Goal: Task Accomplishment & Management: Manage account settings

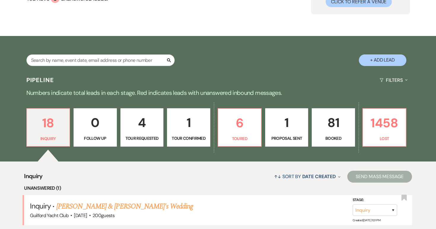
scroll to position [114, 0]
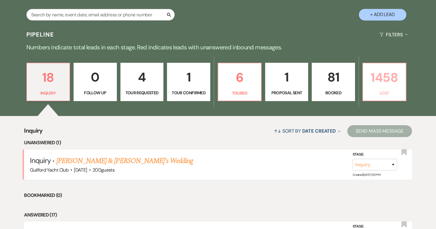
click at [387, 83] on p "1458" at bounding box center [385, 77] width 36 height 20
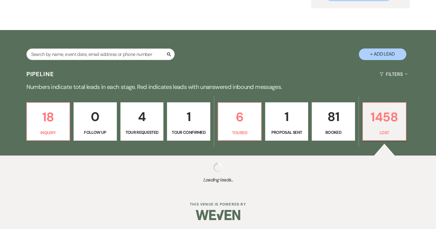
select select "8"
select select "5"
select select "8"
select select "6"
select select "8"
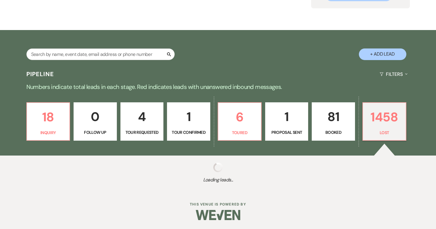
select select "5"
select select "8"
select select "5"
select select "8"
select select "5"
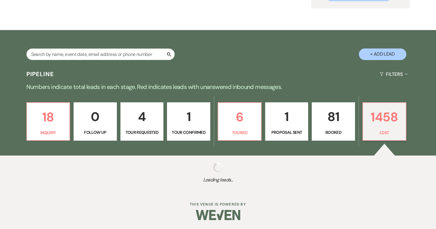
select select "8"
select select "5"
select select "8"
select select "7"
select select "8"
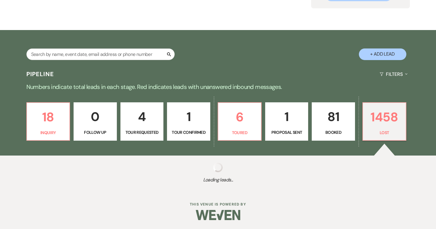
select select "5"
select select "8"
select select "5"
select select "8"
select select "5"
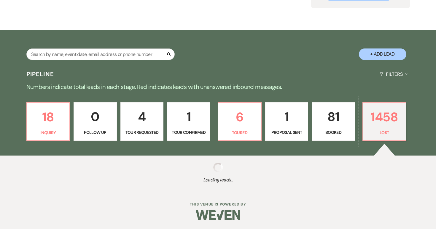
select select "8"
select select "5"
select select "8"
select select "5"
select select "8"
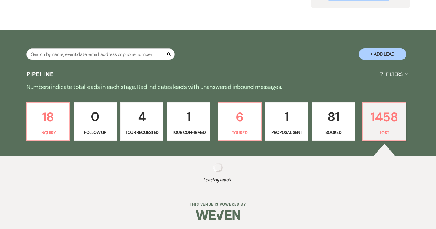
select select "5"
select select "8"
select select "6"
select select "8"
select select "10"
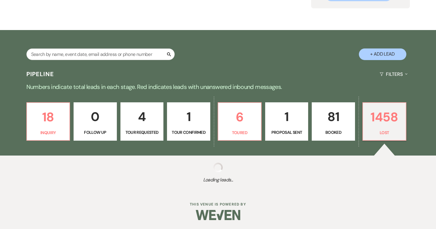
select select "8"
select select "5"
select select "8"
select select "7"
select select "8"
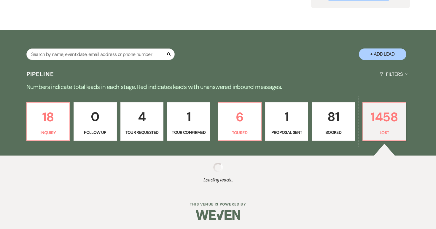
select select "5"
select select "8"
select select "5"
select select "8"
select select "5"
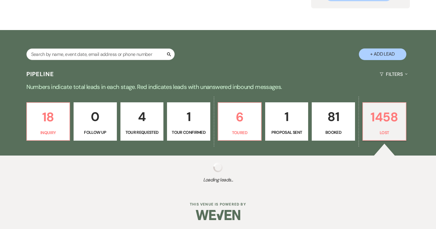
select select "8"
select select "6"
select select "8"
select select "7"
select select "8"
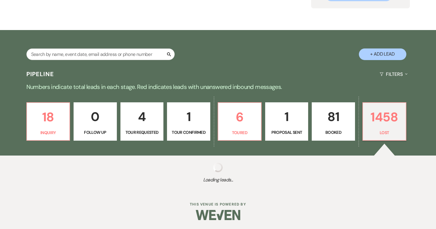
select select "5"
select select "8"
select select "5"
select select "8"
select select "5"
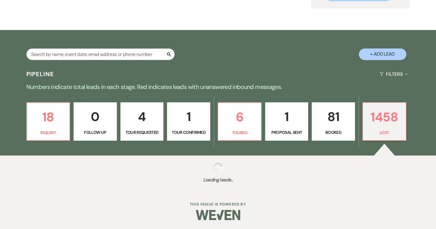
select select "8"
select select "5"
select select "8"
select select "5"
select select "8"
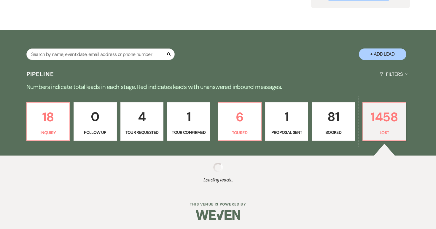
select select "5"
select select "8"
select select "5"
select select "8"
select select "5"
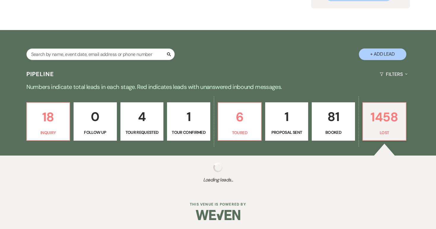
select select "8"
select select "5"
select select "8"
select select "11"
select select "8"
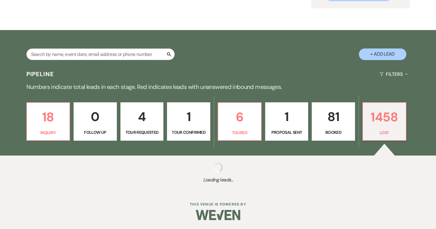
select select "5"
select select "8"
select select "5"
select select "8"
select select "5"
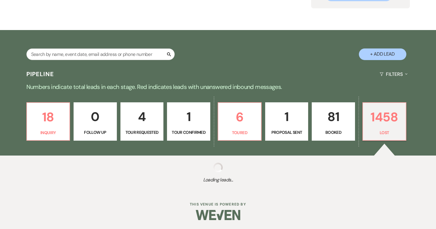
select select "8"
select select "5"
select select "8"
select select "5"
select select "8"
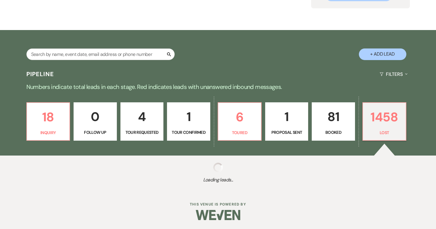
select select "5"
select select "8"
select select "5"
select select "8"
select select "5"
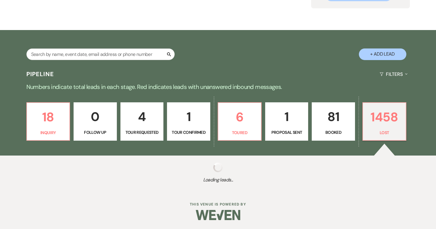
select select "8"
select select "5"
select select "8"
select select "5"
select select "8"
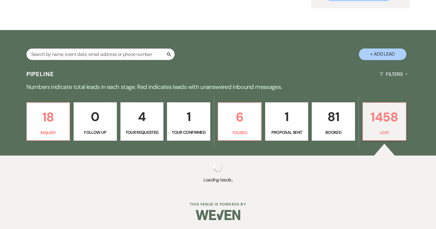
select select "6"
select select "8"
select select "5"
select select "8"
select select "5"
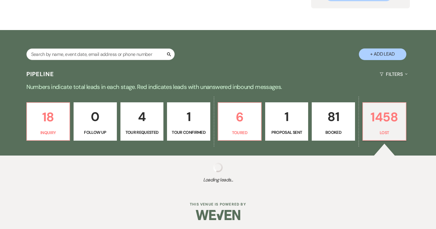
select select "8"
select select "5"
select select "8"
select select "5"
select select "8"
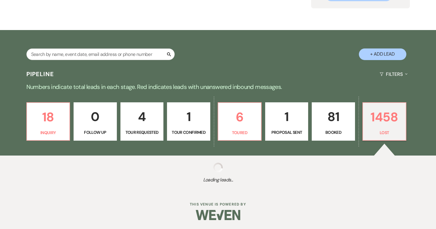
select select "6"
select select "8"
select select "5"
select select "8"
select select "5"
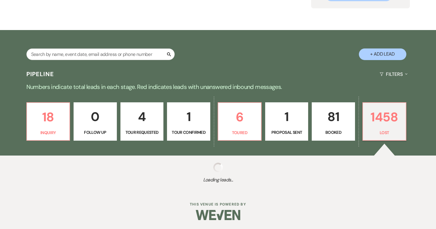
select select "8"
select select "6"
select select "8"
select select "5"
select select "8"
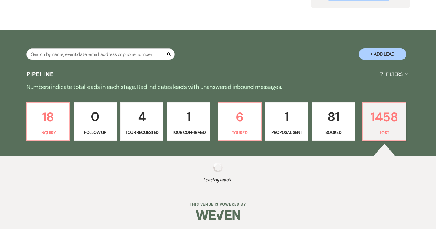
select select "5"
select select "8"
select select "5"
select select "8"
select select "5"
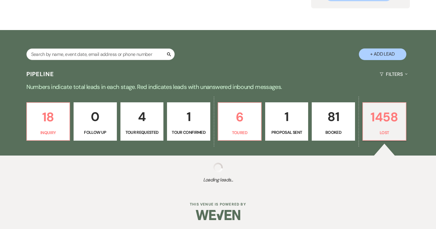
select select "8"
select select "5"
select select "8"
select select "5"
select select "8"
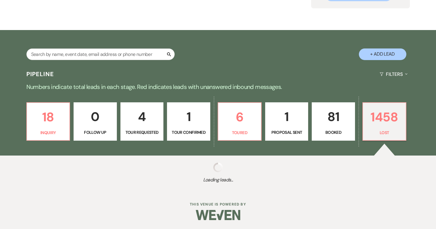
select select "5"
select select "8"
select select "5"
select select "8"
select select "5"
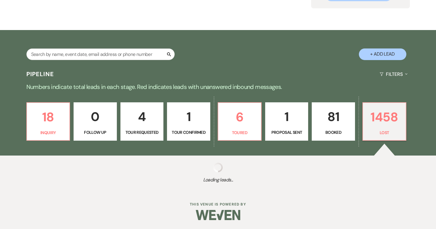
select select "8"
select select "5"
select select "8"
select select "5"
select select "8"
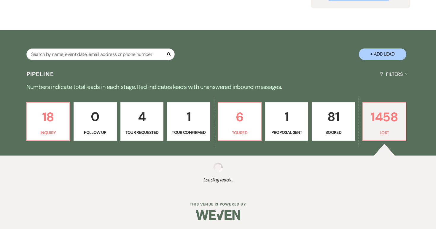
select select "5"
select select "8"
select select "5"
select select "8"
select select "5"
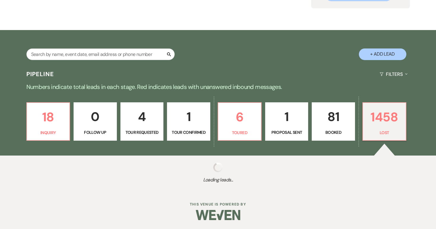
select select "8"
select select "5"
select select "8"
select select "5"
select select "8"
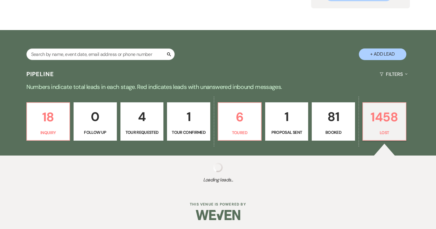
select select "6"
select select "8"
select select "5"
select select "8"
select select "5"
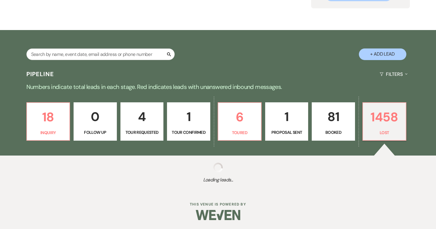
select select "8"
select select "5"
select select "8"
select select "5"
select select "8"
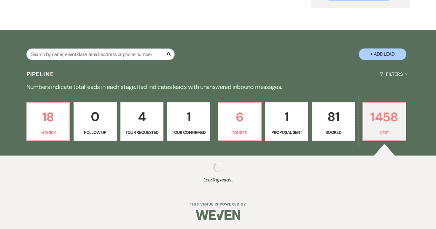
select select "5"
select select "8"
select select "5"
select select "8"
select select "5"
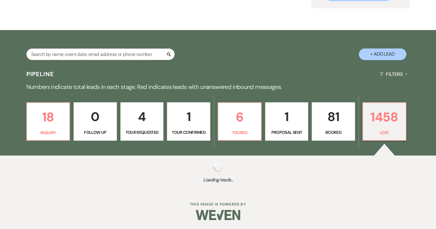
select select "8"
select select "5"
select select "8"
select select "10"
select select "8"
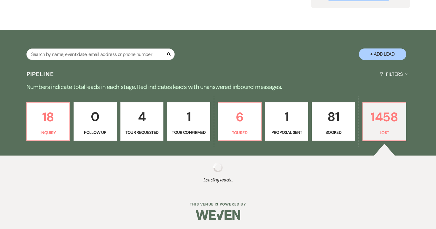
select select "5"
select select "8"
select select "5"
select select "8"
select select "5"
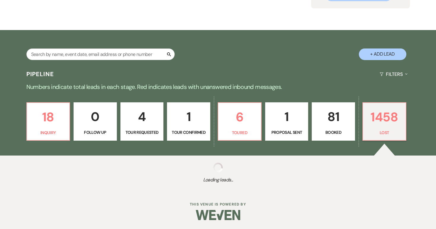
select select "8"
select select "5"
select select "8"
select select "5"
select select "8"
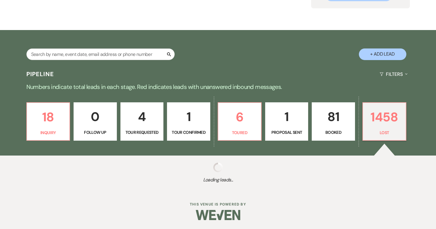
select select "5"
select select "8"
select select "9"
select select "8"
select select "5"
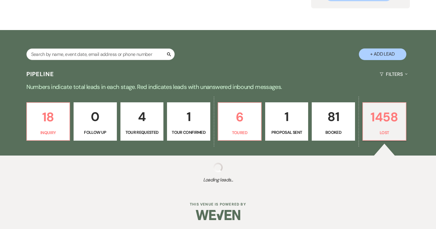
select select "8"
select select "5"
select select "8"
select select "5"
select select "8"
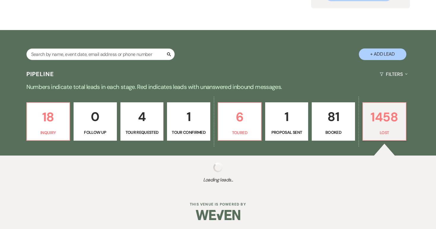
select select "5"
select select "8"
select select "5"
select select "8"
select select "5"
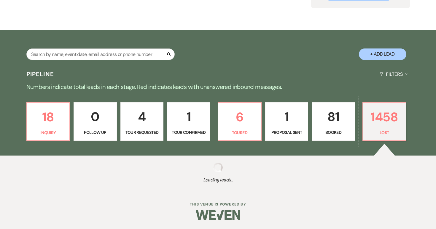
select select "8"
select select "5"
select select "8"
select select "7"
select select "8"
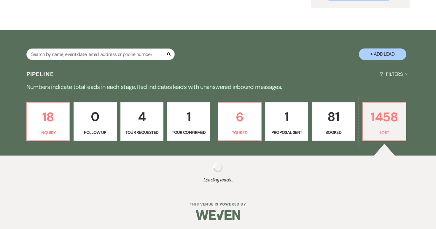
select select "6"
select select "8"
select select "5"
select select "8"
select select "5"
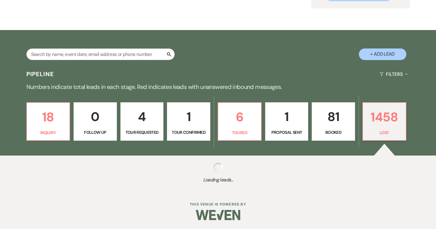
select select "8"
select select "5"
select select "8"
select select "5"
select select "8"
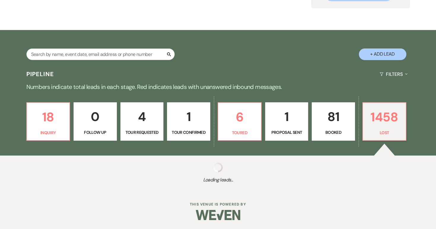
select select "5"
select select "8"
select select "5"
select select "8"
select select "5"
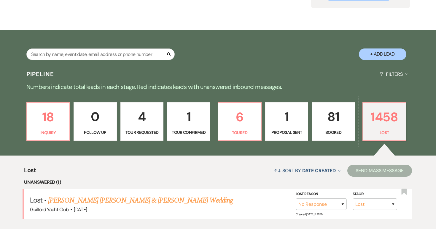
scroll to position [114, 0]
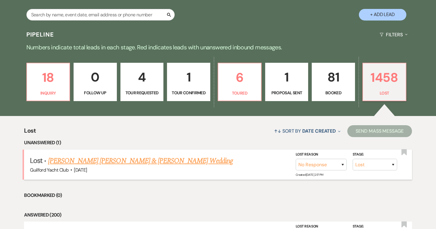
click at [164, 162] on link "Julien Debelle Duplan & Ashley Muthersbaugh's Wedding" at bounding box center [140, 160] width 185 height 11
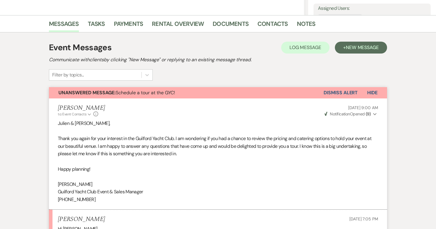
scroll to position [258, 0]
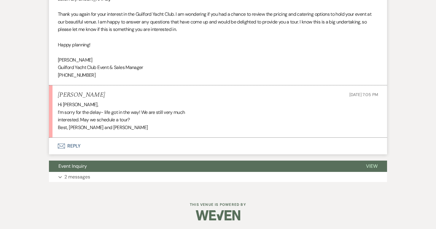
click at [73, 144] on button "Envelope Reply" at bounding box center [218, 145] width 338 height 17
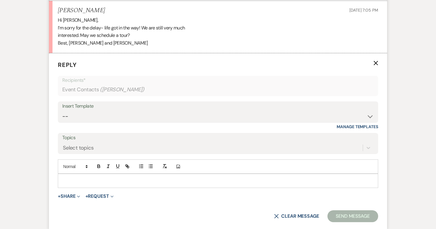
scroll to position [342, 0]
click at [70, 182] on p at bounding box center [218, 180] width 311 height 7
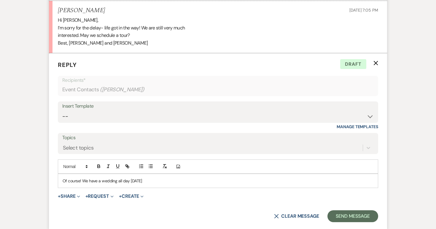
click at [163, 180] on p "Of course! We have a wedding all day on Saturday" at bounding box center [218, 180] width 311 height 7
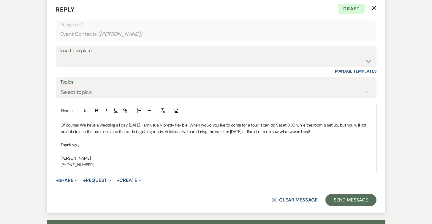
scroll to position [403, 0]
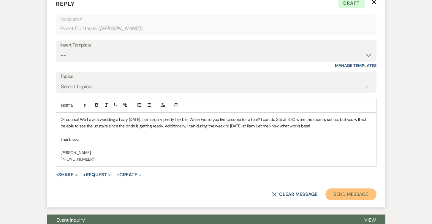
click at [349, 196] on button "Send Message" at bounding box center [350, 195] width 51 height 12
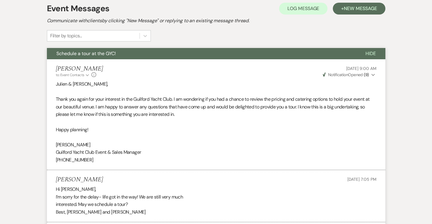
scroll to position [0, 0]
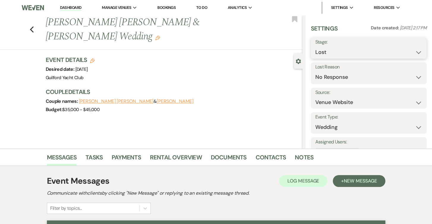
click at [340, 52] on select "Inquiry Follow Up Tour Requested Tour Confirmed Toured Proposal Sent Booked Lost" at bounding box center [368, 53] width 107 height 12
click at [315, 47] on select "Inquiry Follow Up Tour Requested Tour Confirmed Toured Proposal Sent Booked Lost" at bounding box center [368, 53] width 107 height 12
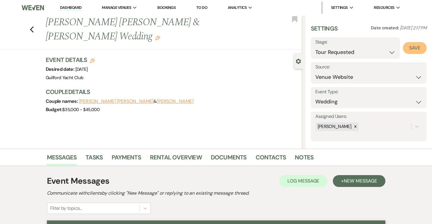
click at [416, 51] on button "Save" at bounding box center [415, 48] width 24 height 12
click at [31, 30] on icon "Previous" at bounding box center [32, 29] width 4 height 7
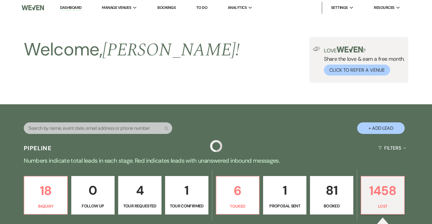
scroll to position [114, 0]
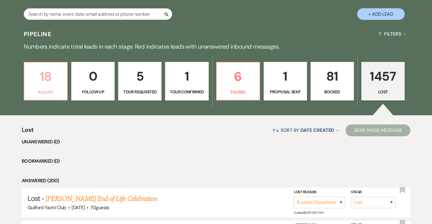
click at [54, 77] on p "18" at bounding box center [46, 77] width 36 height 20
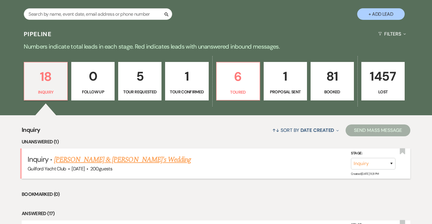
click at [90, 160] on link "Joey & Caroline's Wedding" at bounding box center [122, 160] width 137 height 11
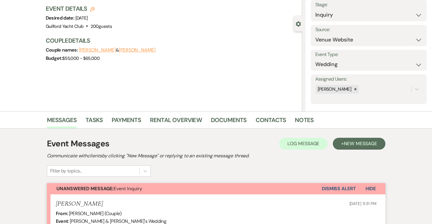
scroll to position [184, 0]
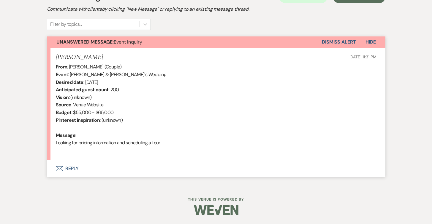
click at [75, 168] on button "Envelope Reply" at bounding box center [216, 169] width 338 height 17
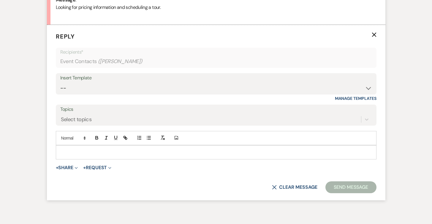
scroll to position [321, 0]
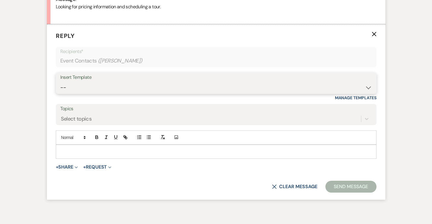
click at [78, 89] on select "-- Weven Planning Portal Introduction (Booked Events) Initial Inquiry Response …" at bounding box center [216, 88] width 312 height 12
click at [60, 82] on select "-- Weven Planning Portal Introduction (Booked Events) Initial Inquiry Response …" at bounding box center [216, 88] width 312 height 12
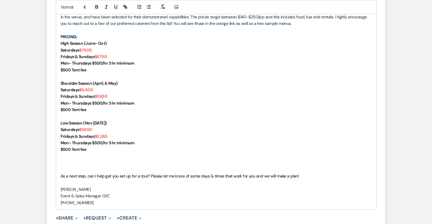
scroll to position [544, 0]
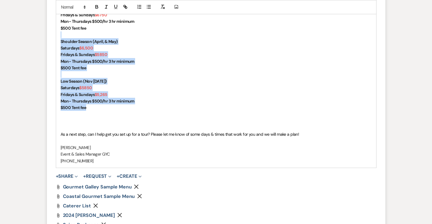
drag, startPoint x: 94, startPoint y: 110, endPoint x: 52, endPoint y: 33, distance: 87.7
click at [52, 33] on form "Reply X Saving draft... Recipients* Event Contacts ( Caroline ) Insert Template…" at bounding box center [216, 29] width 338 height 456
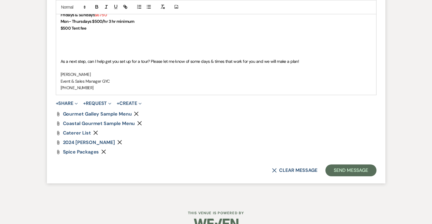
click at [81, 56] on p at bounding box center [216, 54] width 311 height 7
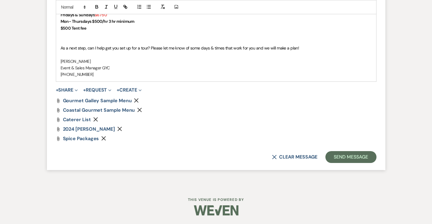
scroll to position [537, 0]
click at [122, 128] on icon "Remove" at bounding box center [119, 129] width 5 height 5
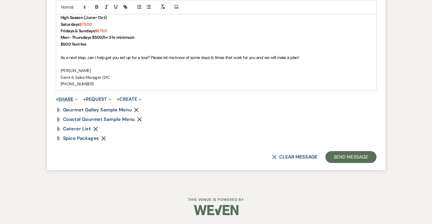
click at [65, 98] on button "+ Share Expand" at bounding box center [67, 99] width 22 height 5
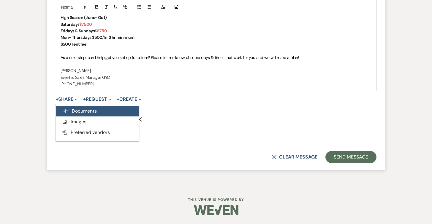
click at [72, 111] on span "Doc Upload Documents" at bounding box center [80, 111] width 34 height 6
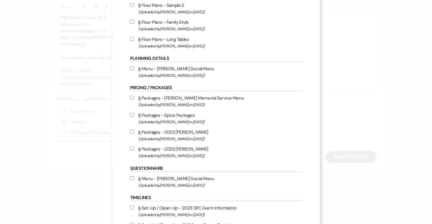
scroll to position [179, 0]
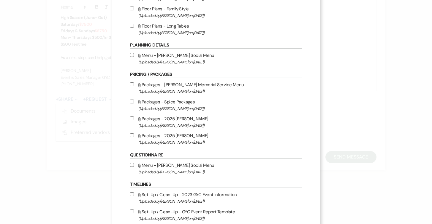
click at [130, 137] on input "Attach File Packages - 2025 David Alan (Uploaded by Alison Wehrle on Mar 2nd, 2…" at bounding box center [132, 136] width 4 height 4
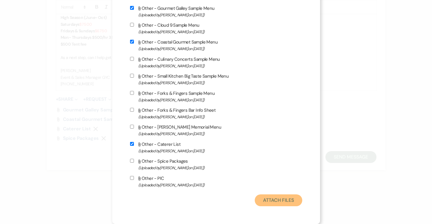
click at [269, 203] on button "Attach Files" at bounding box center [278, 201] width 47 height 12
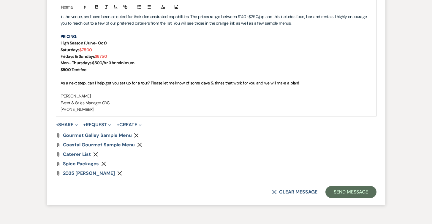
scroll to position [506, 0]
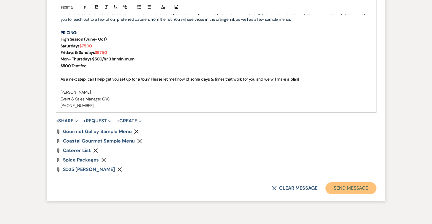
click at [349, 188] on button "Send Message" at bounding box center [350, 189] width 51 height 12
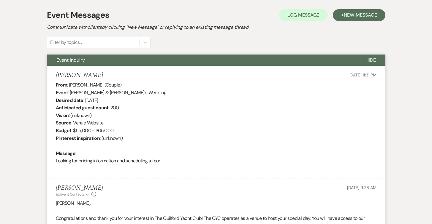
scroll to position [0, 0]
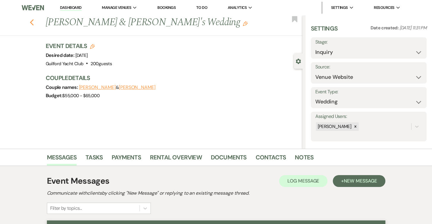
click at [32, 21] on use "button" at bounding box center [32, 22] width 4 height 7
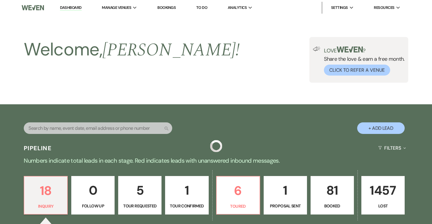
scroll to position [114, 0]
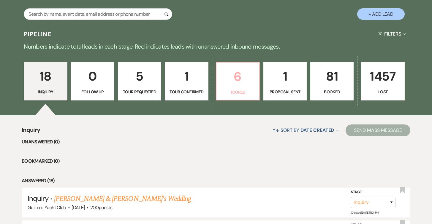
click at [241, 81] on p "6" at bounding box center [238, 77] width 36 height 20
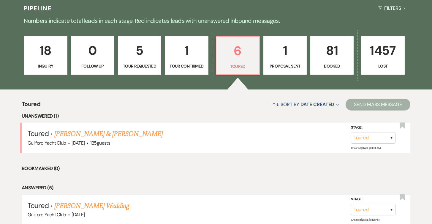
scroll to position [140, 0]
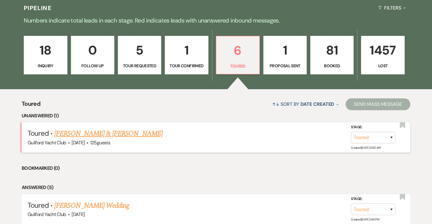
click at [87, 135] on link "Sam & Erica Bocanegra" at bounding box center [108, 134] width 108 height 11
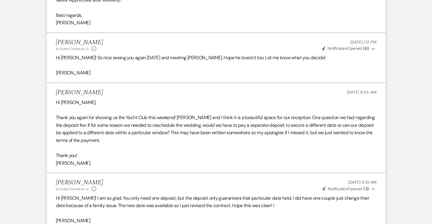
scroll to position [1248, 0]
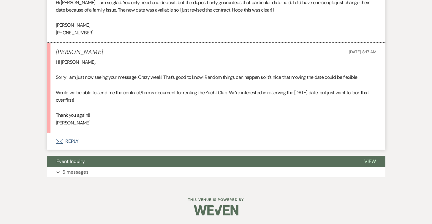
drag, startPoint x: 100, startPoint y: 51, endPoint x: 85, endPoint y: 52, distance: 14.9
click at [85, 52] on div "Erica Bocanegra Sep 24, 2025, 8:17 AM" at bounding box center [216, 52] width 321 height 7
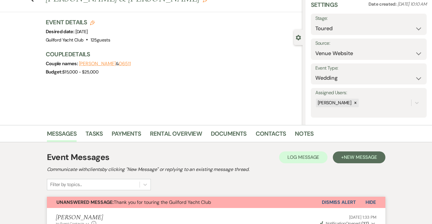
scroll to position [0, 0]
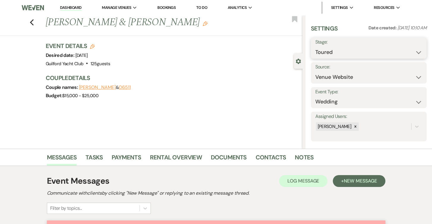
click at [334, 50] on select "Inquiry Follow Up Tour Requested Tour Confirmed Toured Proposal Sent Booked Lost" at bounding box center [368, 53] width 107 height 12
click at [315, 47] on select "Inquiry Follow Up Tour Requested Tour Confirmed Toured Proposal Sent Booked Lost" at bounding box center [368, 53] width 107 height 12
click at [415, 45] on button "Save" at bounding box center [415, 48] width 24 height 12
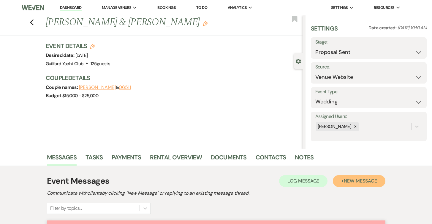
click at [345, 186] on button "+ New Message" at bounding box center [359, 181] width 52 height 12
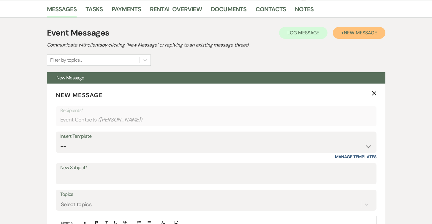
scroll to position [149, 0]
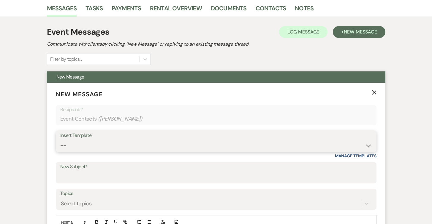
click at [165, 145] on select "-- Weven Planning Portal Introduction (Booked Events) Initial Inquiry Response …" at bounding box center [216, 146] width 312 height 12
click at [60, 140] on select "-- Weven Planning Portal Introduction (Booked Events) Initial Inquiry Response …" at bounding box center [216, 146] width 312 height 12
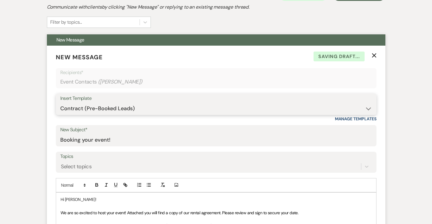
scroll to position [299, 0]
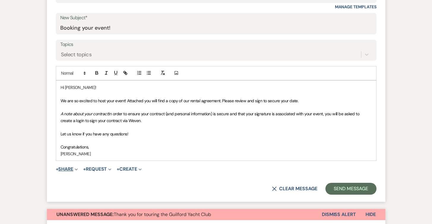
click at [75, 169] on span "Expand" at bounding box center [75, 169] width 4 height 6
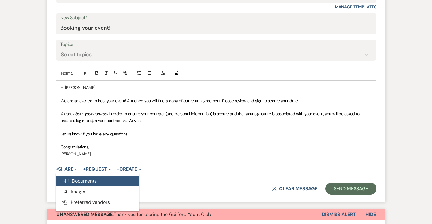
click at [78, 183] on span "Doc Upload Documents" at bounding box center [80, 181] width 34 height 6
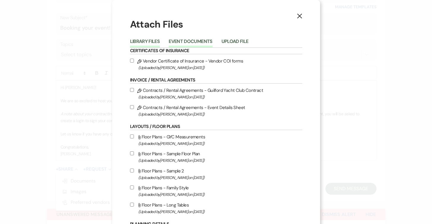
click at [179, 44] on button "Event Documents" at bounding box center [191, 43] width 44 height 8
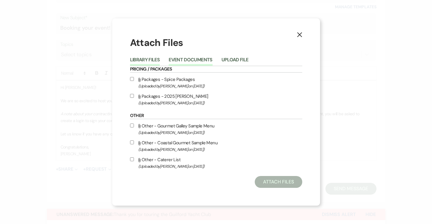
click at [148, 58] on button "Library Files" at bounding box center [145, 62] width 30 height 8
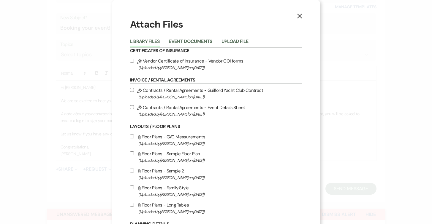
click at [132, 90] on input "Pencil Contracts / Rental Agreements - Guilford Yacht Club Contract (Uploaded b…" at bounding box center [132, 90] width 4 height 4
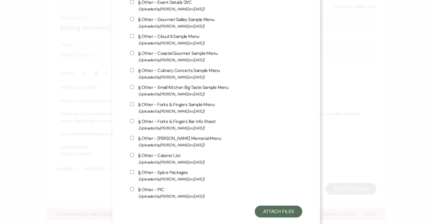
scroll to position [485, 0]
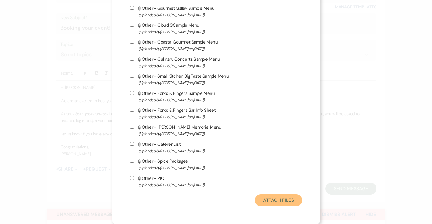
click at [282, 201] on button "Attach Files" at bounding box center [278, 201] width 47 height 12
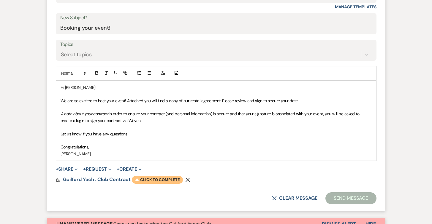
click at [153, 181] on span "Warning Click to complete" at bounding box center [157, 180] width 51 height 8
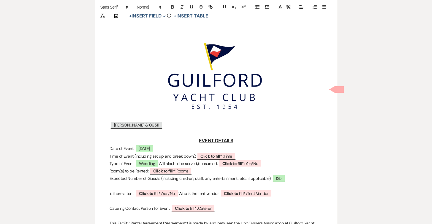
scroll to position [71, 0]
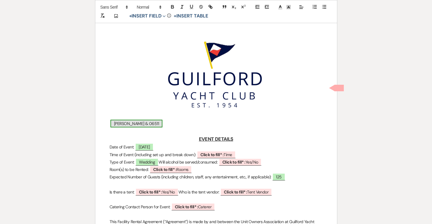
click at [123, 123] on span "Sam & 06511" at bounding box center [136, 124] width 52 height 8
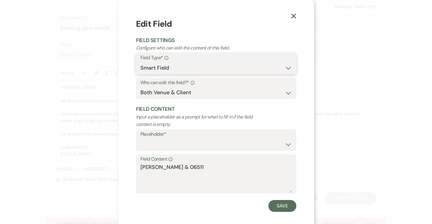
click at [172, 70] on select "Standard Field Smart Field" at bounding box center [215, 68] width 151 height 12
click at [140, 62] on select "Standard Field Smart Field" at bounding box center [215, 68] width 151 height 12
click at [177, 69] on select "Standard Field Smart Field" at bounding box center [215, 68] width 151 height 12
click at [200, 68] on select "Standard Field Smart Field" at bounding box center [215, 68] width 151 height 12
click at [292, 18] on use "button" at bounding box center [293, 16] width 5 height 5
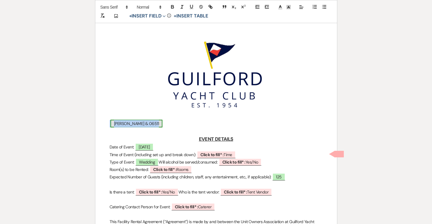
click at [118, 123] on span "Sam & 06511" at bounding box center [136, 124] width 52 height 8
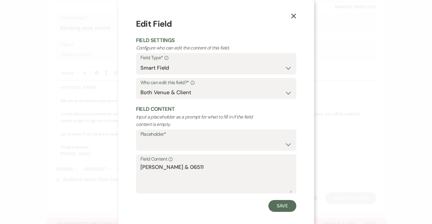
click at [295, 15] on icon "X" at bounding box center [293, 15] width 5 height 5
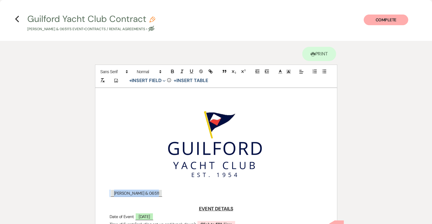
scroll to position [0, 0]
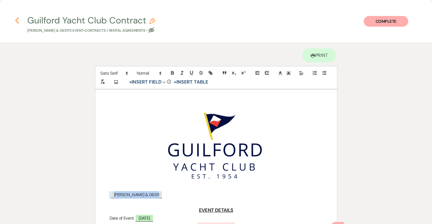
click at [17, 21] on use "button" at bounding box center [17, 20] width 4 height 7
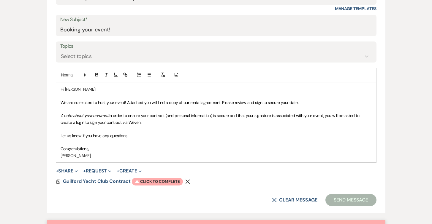
scroll to position [297, 0]
click at [161, 179] on span "Warning Click to complete" at bounding box center [157, 182] width 51 height 8
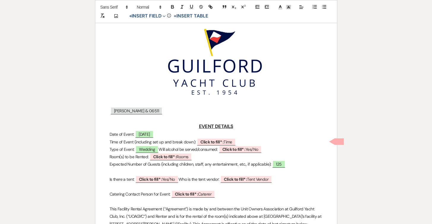
scroll to position [84, 0]
click at [147, 111] on p "﻿ Sam & 06511 ﻿" at bounding box center [216, 111] width 213 height 7
click at [137, 110] on span "Sam & 06511" at bounding box center [136, 111] width 52 height 8
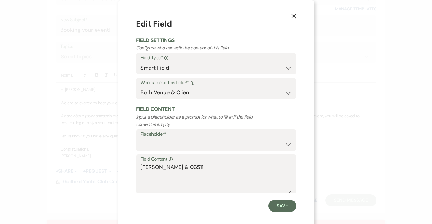
click at [292, 18] on icon "X" at bounding box center [293, 15] width 5 height 5
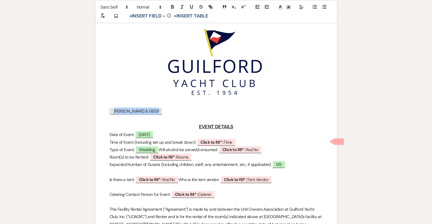
scroll to position [0, 0]
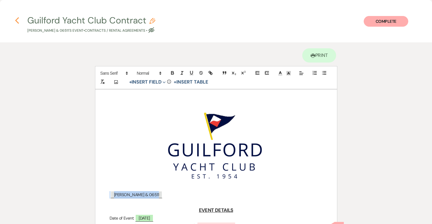
click at [17, 20] on icon "Previous" at bounding box center [17, 20] width 4 height 7
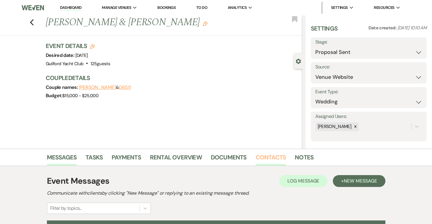
click at [262, 156] on link "Contacts" at bounding box center [271, 159] width 31 height 13
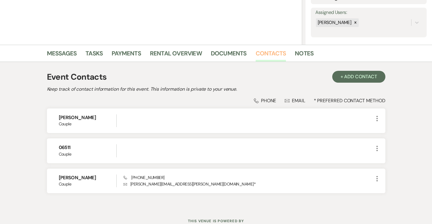
scroll to position [105, 0]
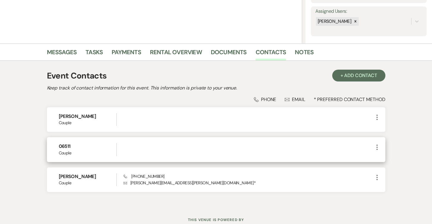
click at [376, 148] on icon "More" at bounding box center [376, 147] width 7 height 7
click at [389, 154] on button "Pencil Edit" at bounding box center [390, 159] width 35 height 10
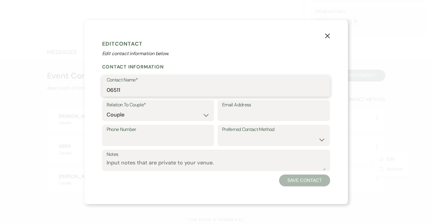
click at [150, 91] on input "06511" at bounding box center [216, 91] width 219 height 12
drag, startPoint x: 150, startPoint y: 91, endPoint x: 87, endPoint y: 98, distance: 62.7
click at [87, 98] on div "X Edit Contact Edit contact information below. Contact Information Contact Name…" at bounding box center [216, 112] width 264 height 185
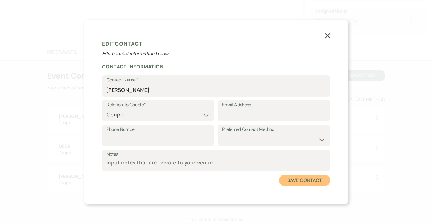
click at [310, 185] on button "Save Contact" at bounding box center [304, 181] width 51 height 12
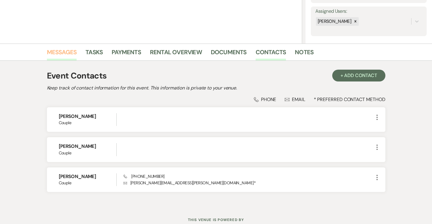
click at [67, 53] on link "Messages" at bounding box center [62, 53] width 30 height 13
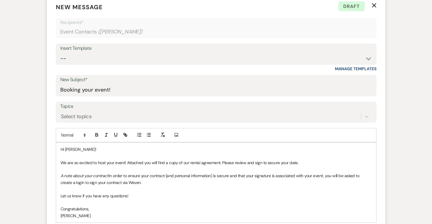
scroll to position [307, 0]
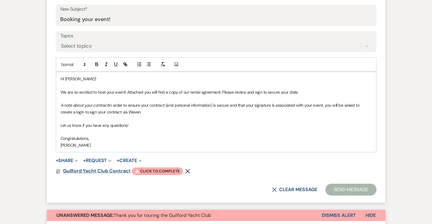
click at [122, 172] on span "Guilford Yacht Club Contract" at bounding box center [97, 171] width 68 height 6
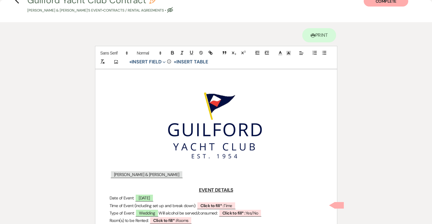
scroll to position [36, 0]
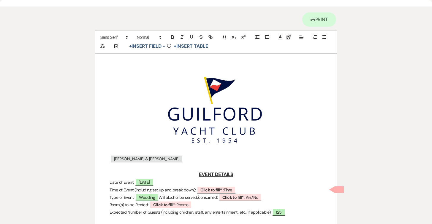
click at [142, 160] on p "﻿ Sam & Erica ﻿" at bounding box center [216, 159] width 213 height 7
click at [137, 158] on span "Sam & Erica" at bounding box center [146, 159] width 72 height 8
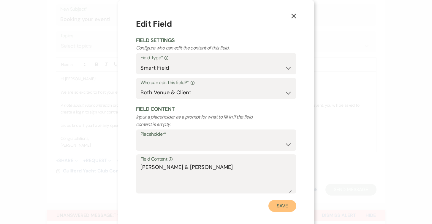
click at [278, 208] on button "Save" at bounding box center [282, 206] width 28 height 12
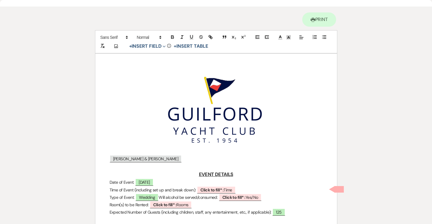
click at [156, 156] on p "Sam & Erica" at bounding box center [216, 159] width 213 height 7
click at [123, 159] on span "Sam & Erica" at bounding box center [146, 159] width 72 height 8
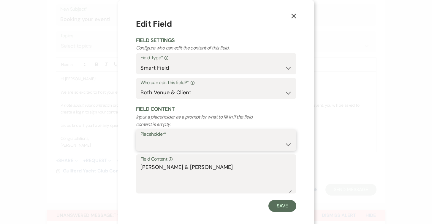
click at [222, 144] on select "{{Event Date}} {{Client Full Name(s)}} {{Client First Name(s)}} {{Venue Name}} …" at bounding box center [215, 145] width 151 height 12
click at [285, 207] on button "Save" at bounding box center [282, 206] width 28 height 12
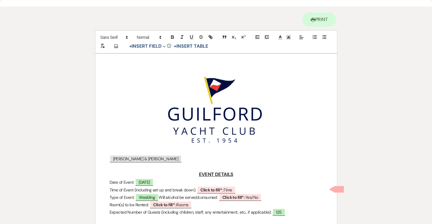
click at [178, 163] on p at bounding box center [216, 166] width 213 height 7
click at [154, 48] on button "+ Insert Field Expand" at bounding box center [147, 46] width 41 height 7
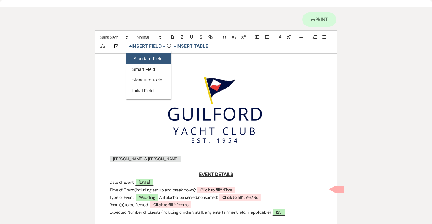
click at [153, 57] on button "Standard Field" at bounding box center [148, 58] width 45 height 11
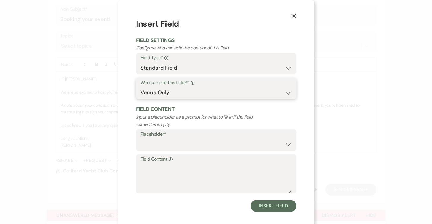
click at [155, 93] on select "Both Venue & Client Client Only Venue Only" at bounding box center [215, 93] width 151 height 12
click at [140, 99] on select "Both Venue & Client Client Only Venue Only" at bounding box center [215, 93] width 151 height 12
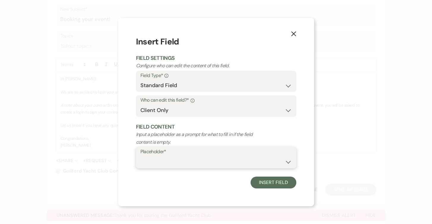
click at [159, 157] on select "Custom Placeholder Date Time Name Location Venue Name Type Number Budget Addres…" at bounding box center [215, 162] width 151 height 12
click at [140, 156] on select "Custom Placeholder Date Time Name Location Venue Name Type Number Budget Addres…" at bounding box center [215, 162] width 151 height 12
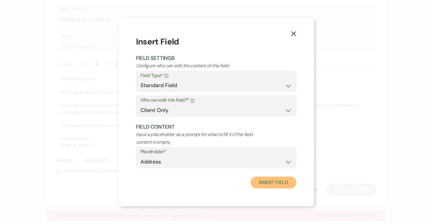
click at [276, 183] on button "Insert Field" at bounding box center [272, 183] width 45 height 12
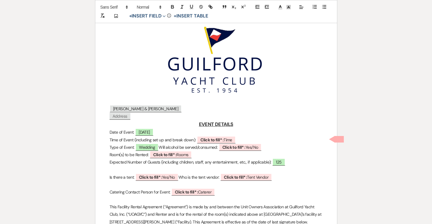
scroll to position [86, 0]
click at [140, 119] on p "﻿ Address ﻿" at bounding box center [216, 115] width 213 height 7
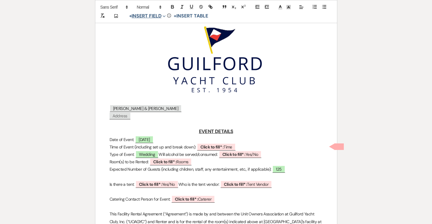
click at [153, 15] on button "+ Insert Field Expand" at bounding box center [147, 15] width 41 height 7
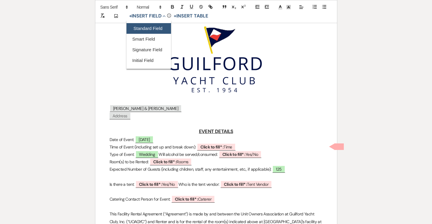
click at [153, 26] on button "Standard Field" at bounding box center [148, 28] width 45 height 11
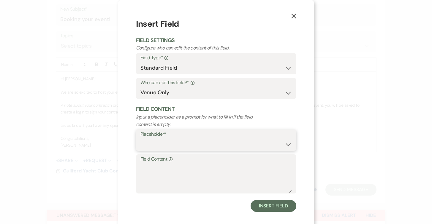
click at [151, 145] on select "Custom Placeholder Date Time Name Location Venue Name Type Number Budget Addres…" at bounding box center [215, 145] width 151 height 12
click at [140, 139] on select "Custom Placeholder Date Time Name Location Venue Name Type Number Budget Addres…" at bounding box center [215, 145] width 151 height 12
click at [203, 91] on select "Both Venue & Client Client Only Venue Only" at bounding box center [215, 93] width 151 height 12
click at [140, 99] on select "Both Venue & Client Client Only Venue Only" at bounding box center [215, 93] width 151 height 12
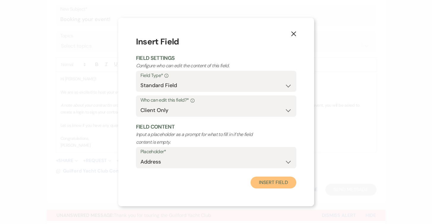
click at [265, 186] on button "Insert Field" at bounding box center [272, 183] width 45 height 12
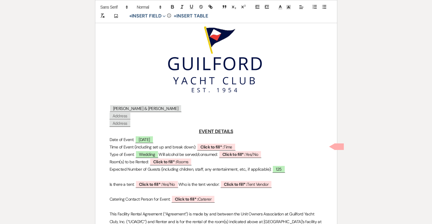
click at [148, 121] on p "﻿ Address ﻿" at bounding box center [216, 123] width 213 height 7
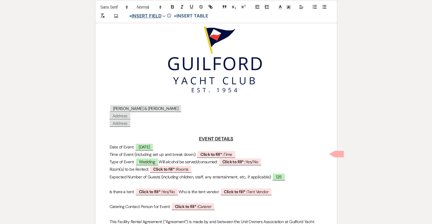
click at [136, 13] on button "+ Insert Field Expand" at bounding box center [147, 15] width 41 height 7
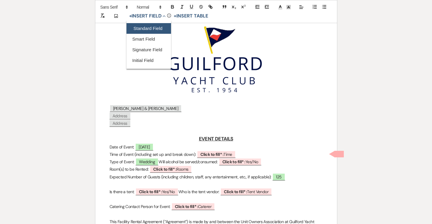
click at [141, 26] on button "Standard Field" at bounding box center [148, 28] width 45 height 11
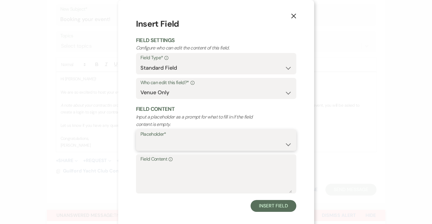
click at [164, 142] on select "Custom Placeholder Date Time Name Location Venue Name Type Number Budget Addres…" at bounding box center [215, 145] width 151 height 12
click at [140, 139] on select "Custom Placeholder Date Time Name Location Venue Name Type Number Budget Addres…" at bounding box center [215, 145] width 151 height 12
click at [171, 93] on select "Both Venue & Client Client Only Venue Only" at bounding box center [215, 93] width 151 height 12
click at [140, 99] on select "Both Venue & Client Client Only Venue Only" at bounding box center [215, 93] width 151 height 12
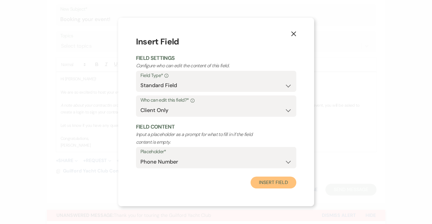
click at [261, 187] on button "Insert Field" at bounding box center [272, 183] width 45 height 12
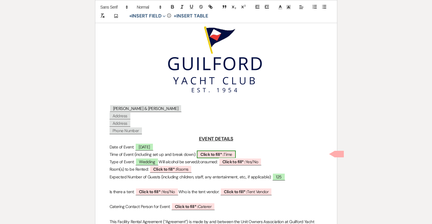
click at [222, 155] on b "Click to fill* :" at bounding box center [211, 154] width 23 height 5
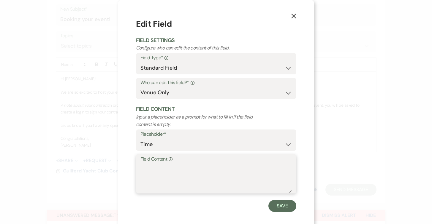
click at [171, 165] on textarea "Field Content Info" at bounding box center [215, 179] width 151 height 30
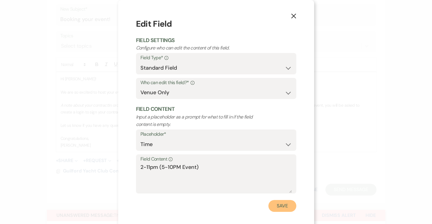
click at [280, 207] on button "Save" at bounding box center [282, 206] width 28 height 12
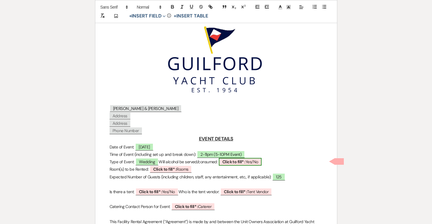
click at [258, 158] on span "Click to fill* : Yes/No" at bounding box center [240, 162] width 43 height 8
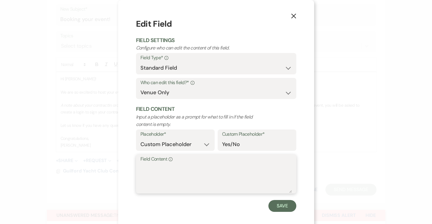
click at [208, 165] on textarea "Field Content Info" at bounding box center [215, 179] width 151 height 30
click at [278, 205] on button "Save" at bounding box center [282, 206] width 28 height 12
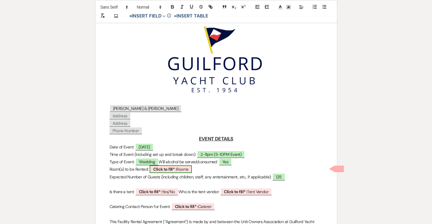
click at [183, 171] on span "Click to fill* : Rooms" at bounding box center [171, 170] width 42 height 8
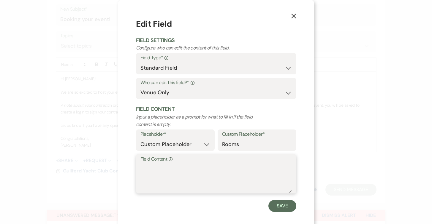
click at [170, 167] on textarea "Field Content Info" at bounding box center [215, 179] width 151 height 30
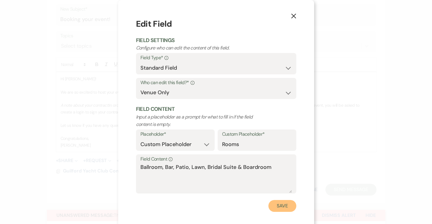
click at [289, 211] on button "Save" at bounding box center [282, 206] width 28 height 12
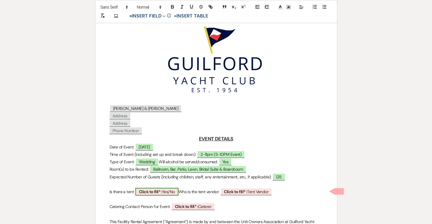
click at [175, 192] on span "Click to fill* : Yes/No" at bounding box center [156, 192] width 43 height 8
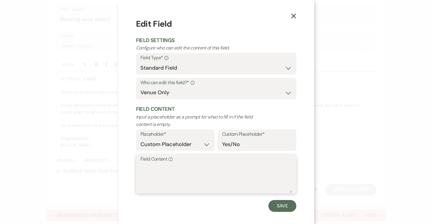
click at [174, 171] on textarea "Field Content Info" at bounding box center [215, 179] width 151 height 30
click at [277, 206] on button "Save" at bounding box center [282, 206] width 28 height 12
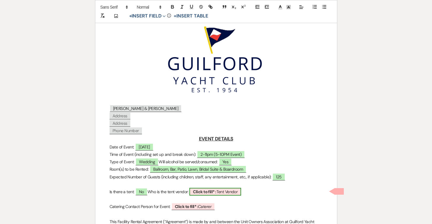
click at [241, 190] on span "Click to fill* : Tent Vendor" at bounding box center [215, 192] width 52 height 8
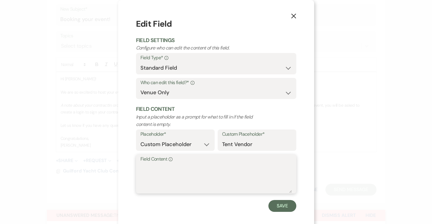
click at [221, 176] on textarea "Field Content Info" at bounding box center [215, 179] width 151 height 30
click at [290, 204] on button "Save" at bounding box center [282, 206] width 28 height 12
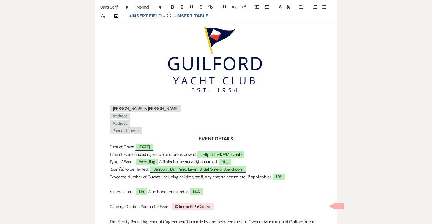
scroll to position [123, 0]
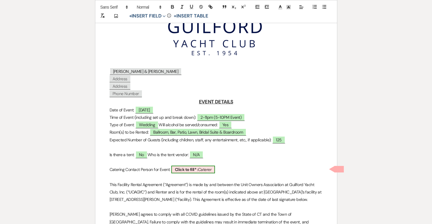
click at [205, 170] on span "Click to fill* : Caterer" at bounding box center [193, 170] width 44 height 8
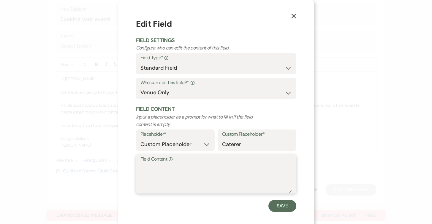
click at [188, 174] on textarea "Field Content Info" at bounding box center [215, 179] width 151 height 30
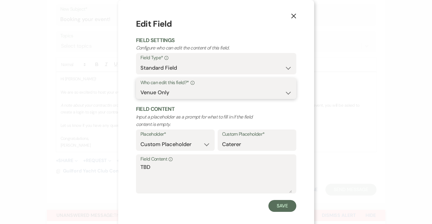
click at [211, 92] on select "Both Venue & Client Client Only Venue Only" at bounding box center [215, 93] width 151 height 12
click at [140, 87] on select "Both Venue & Client Client Only Venue Only" at bounding box center [215, 93] width 151 height 12
click at [277, 208] on button "Save" at bounding box center [282, 206] width 28 height 12
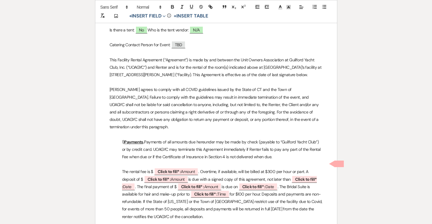
scroll to position [248, 0]
click at [190, 168] on span "Click to fill* : Amount" at bounding box center [176, 172] width 44 height 8
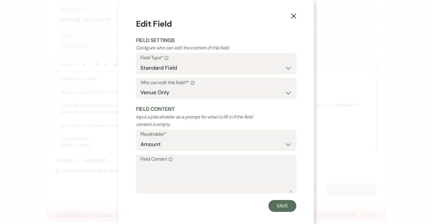
click at [174, 158] on label "Field Content Info" at bounding box center [215, 159] width 151 height 9
click at [174, 164] on textarea "Field Content Info" at bounding box center [215, 179] width 151 height 30
click at [277, 205] on button "Save" at bounding box center [282, 206] width 28 height 12
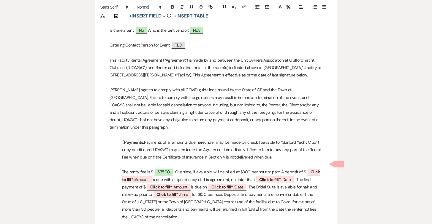
click at [248, 169] on p "The rental fee is $ $7500 . Overtime, if available, will be billed at $300 per …" at bounding box center [216, 195] width 213 height 52
click at [140, 172] on span "Click to fill* : Amount" at bounding box center [221, 175] width 198 height 15
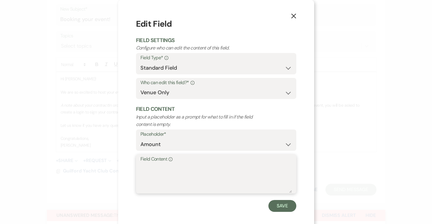
click at [155, 166] on textarea "Field Content Info" at bounding box center [215, 179] width 151 height 30
click at [286, 206] on button "Save" at bounding box center [282, 206] width 28 height 12
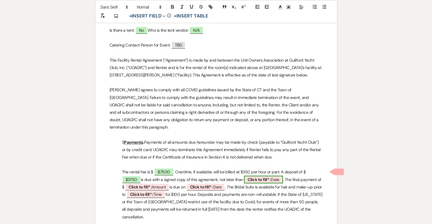
click at [250, 177] on b "Click to fill* :" at bounding box center [259, 179] width 23 height 5
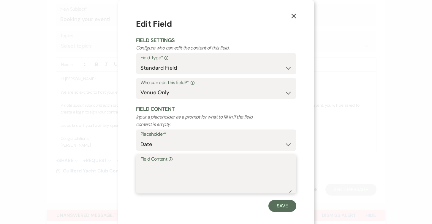
click at [204, 166] on textarea "Field Content Info" at bounding box center [215, 179] width 151 height 30
click at [284, 207] on button "Save" at bounding box center [282, 206] width 28 height 12
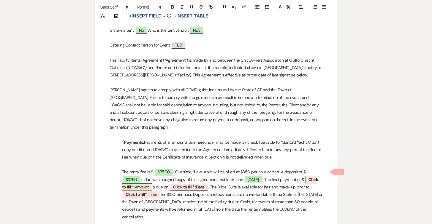
click at [308, 177] on b "Click to fill* :" at bounding box center [220, 183] width 196 height 13
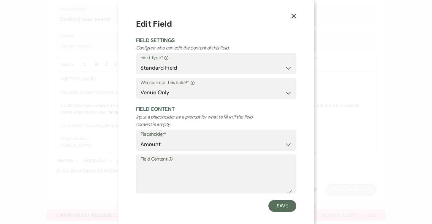
click at [238, 157] on label "Field Content Info" at bounding box center [215, 159] width 151 height 9
click at [238, 164] on textarea "Field Content Info" at bounding box center [215, 179] width 151 height 30
click at [283, 206] on button "Save" at bounding box center [282, 206] width 28 height 12
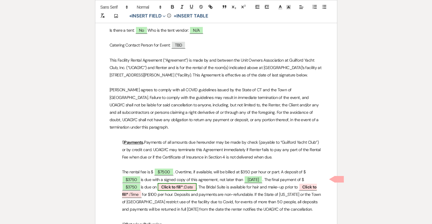
click at [159, 183] on span "Click to fill* : Date" at bounding box center [177, 187] width 39 height 8
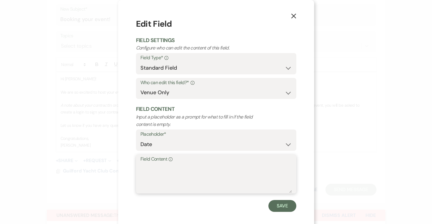
click at [157, 170] on textarea "Field Content Info" at bounding box center [215, 179] width 151 height 30
click at [274, 204] on button "Save" at bounding box center [282, 206] width 28 height 12
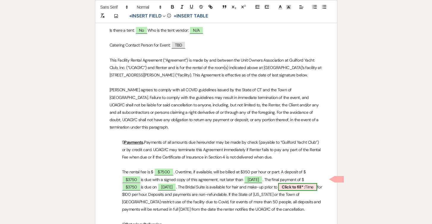
click at [283, 183] on span "Click to fill* : Time" at bounding box center [297, 187] width 39 height 8
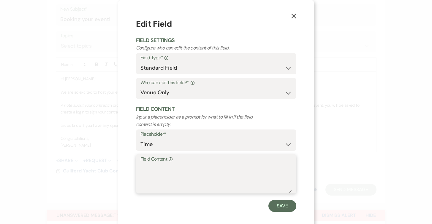
click at [240, 171] on textarea "Field Content Info" at bounding box center [215, 179] width 151 height 30
click at [276, 206] on button "Save" at bounding box center [282, 206] width 28 height 12
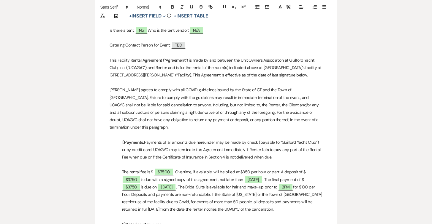
click at [278, 179] on p "The rental fee is $ $7500 . Overtime, if available, will be billed at $350 per …" at bounding box center [216, 191] width 213 height 45
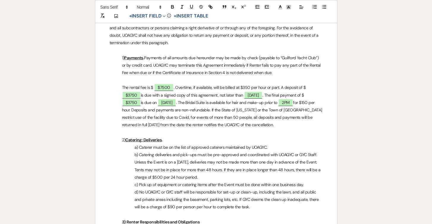
scroll to position [341, 0]
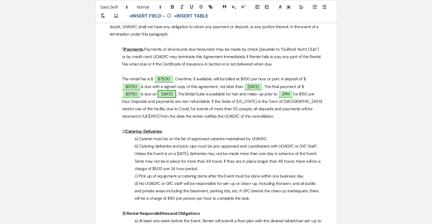
click at [158, 90] on span "8/5/26" at bounding box center [167, 94] width 18 height 8
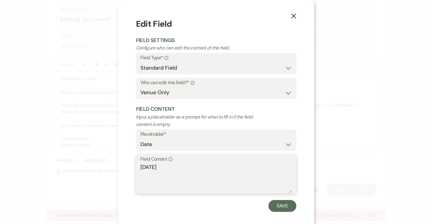
click at [148, 169] on textarea "8/5/26" at bounding box center [215, 179] width 151 height 30
click at [278, 202] on button "Save" at bounding box center [282, 206] width 28 height 12
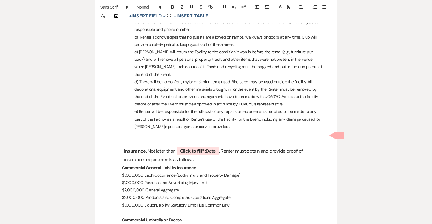
scroll to position [553, 0]
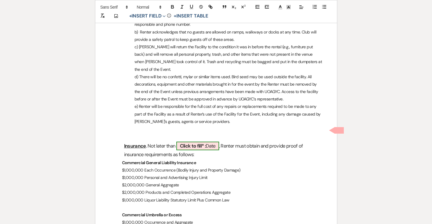
click at [216, 142] on span "Click to fill* : Date" at bounding box center [197, 146] width 43 height 9
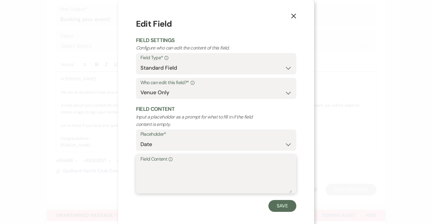
click at [194, 171] on textarea "Field Content Info" at bounding box center [215, 179] width 151 height 30
click at [283, 204] on button "Save" at bounding box center [282, 206] width 28 height 12
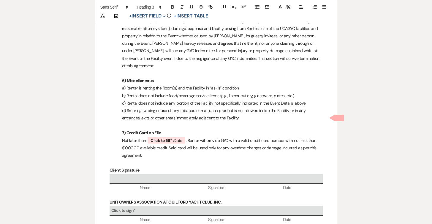
scroll to position [960, 0]
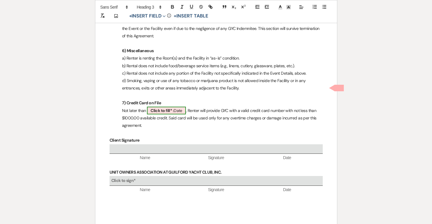
click at [178, 107] on span "Click to fill* : Date" at bounding box center [166, 111] width 39 height 8
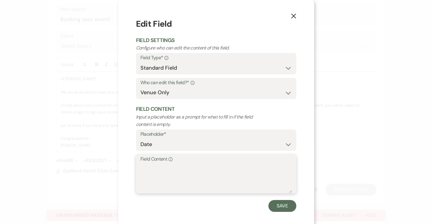
click at [150, 173] on textarea "Field Content Info" at bounding box center [215, 179] width 151 height 30
click at [283, 207] on button "Save" at bounding box center [282, 206] width 28 height 12
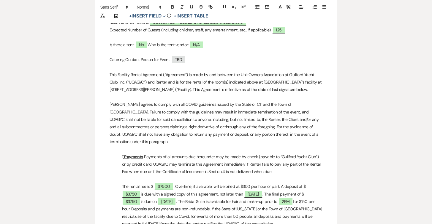
scroll to position [0, 0]
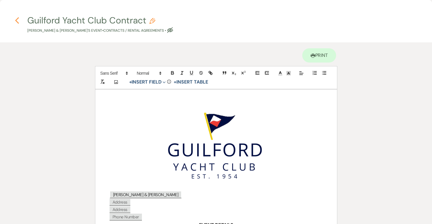
click at [18, 21] on icon "Previous" at bounding box center [17, 20] width 4 height 7
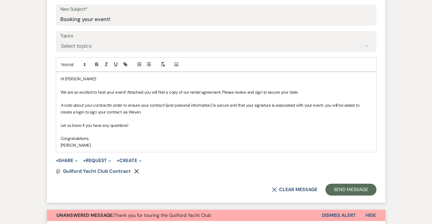
click at [315, 91] on p "We are so excited to host your event! Attached you will find a copy of our rent…" at bounding box center [216, 92] width 311 height 7
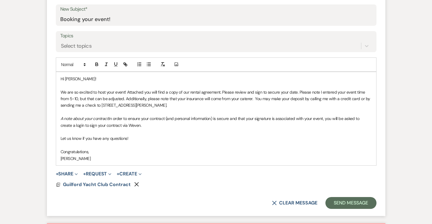
click at [101, 105] on p "We are so excited to host your event! Attached you will find a copy of our rent…" at bounding box center [216, 99] width 311 height 20
click at [97, 156] on p "Alison Wehrle" at bounding box center [216, 159] width 311 height 7
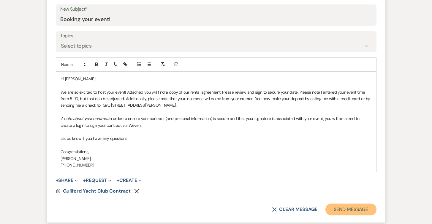
click at [338, 208] on button "Send Message" at bounding box center [350, 210] width 51 height 12
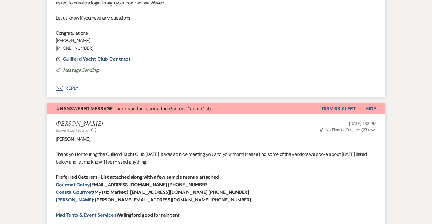
scroll to position [87, 0]
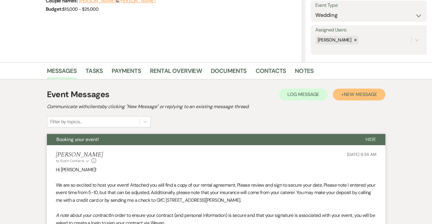
click at [357, 96] on span "New Message" at bounding box center [360, 94] width 33 height 6
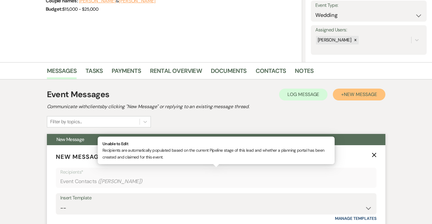
scroll to position [138, 0]
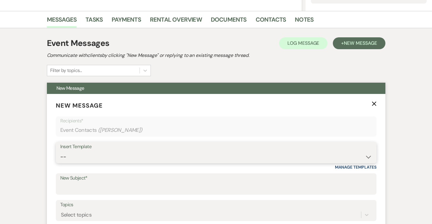
click at [158, 159] on select "-- Weven Planning Portal Introduction (Booked Events) Initial Inquiry Response …" at bounding box center [216, 157] width 312 height 12
click at [60, 151] on select "-- Weven Planning Portal Introduction (Booked Events) Initial Inquiry Response …" at bounding box center [216, 157] width 312 height 12
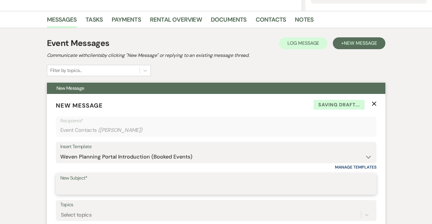
click at [143, 188] on input "New Subject*" at bounding box center [216, 189] width 312 height 12
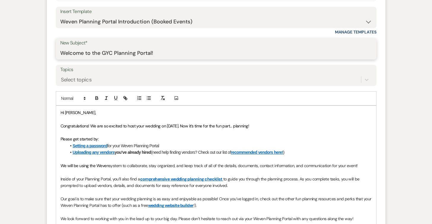
scroll to position [349, 0]
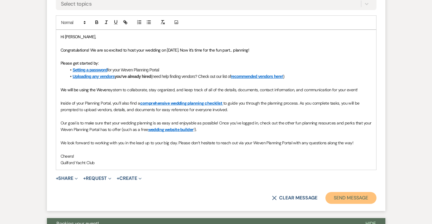
click at [363, 198] on button "Send Message" at bounding box center [350, 198] width 51 height 12
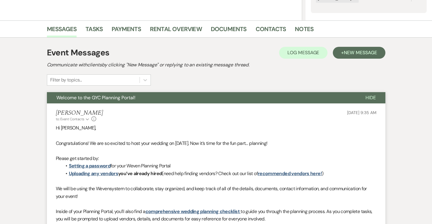
scroll to position [0, 0]
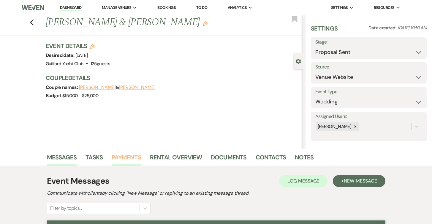
click at [133, 156] on link "Payments" at bounding box center [126, 159] width 29 height 13
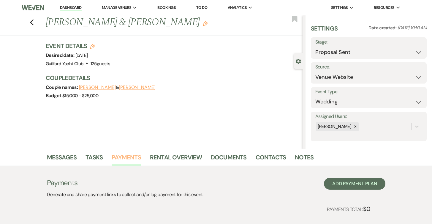
scroll to position [34, 0]
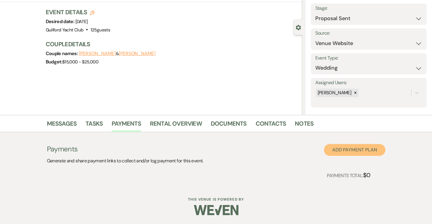
click at [351, 149] on button "Add Payment Plan" at bounding box center [354, 150] width 61 height 12
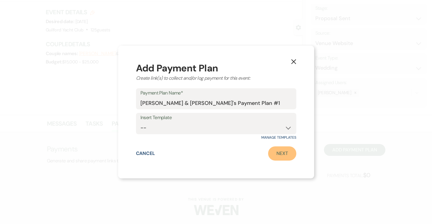
click at [284, 153] on link "Next" at bounding box center [282, 154] width 28 height 14
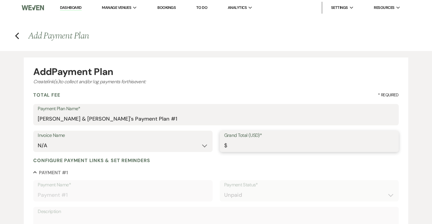
click at [261, 148] on input "Grand Total (USD)*" at bounding box center [309, 146] width 170 height 12
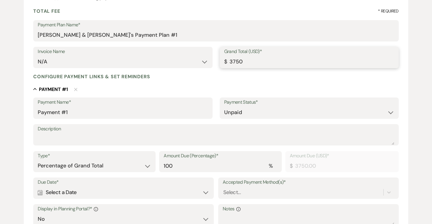
scroll to position [85, 0]
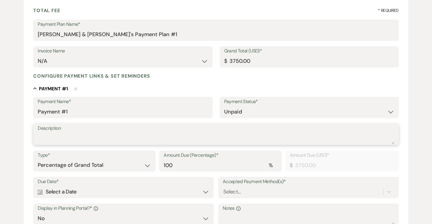
click at [105, 141] on textarea "Description" at bounding box center [216, 139] width 356 height 12
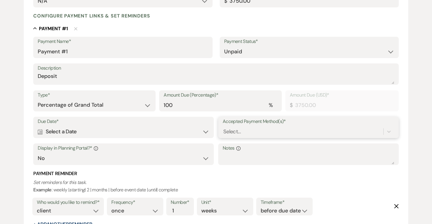
click at [242, 132] on div "Select..." at bounding box center [309, 131] width 172 height 11
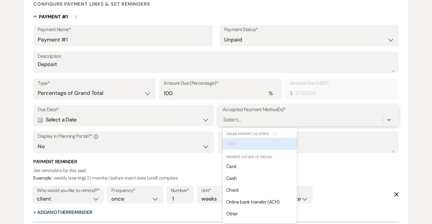
scroll to position [158, 0]
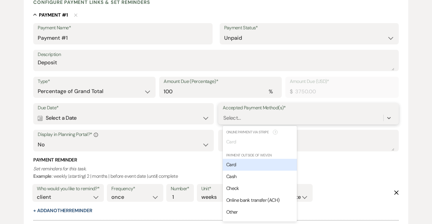
click at [239, 171] on div "Card" at bounding box center [260, 165] width 74 height 12
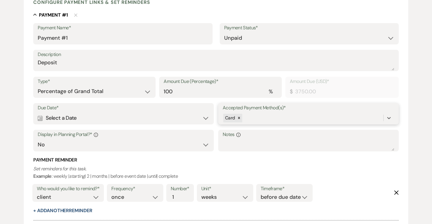
click at [260, 120] on div "Card" at bounding box center [303, 118] width 161 height 10
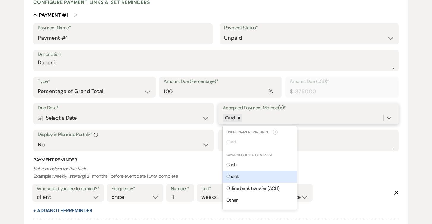
click at [243, 173] on div "Check" at bounding box center [260, 177] width 74 height 12
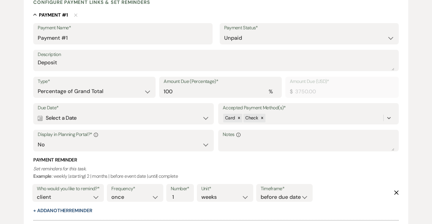
click at [80, 118] on div "Calendar Select a Date Expand" at bounding box center [124, 118] width 172 height 12
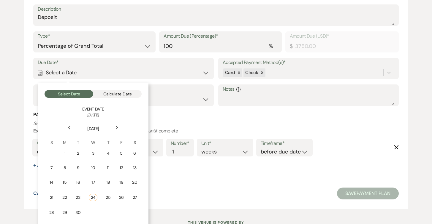
scroll to position [204, 0]
click at [133, 196] on div "27" at bounding box center [134, 197] width 5 height 6
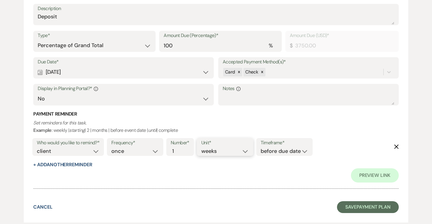
click at [210, 152] on select "days weeks months" at bounding box center [224, 152] width 47 height 8
click at [202, 148] on select "days weeks months" at bounding box center [224, 152] width 47 height 8
click at [186, 152] on div "Number* 1" at bounding box center [180, 147] width 28 height 18
click at [180, 152] on input "1" at bounding box center [177, 152] width 12 height 8
click at [180, 148] on input "2" at bounding box center [177, 152] width 12 height 8
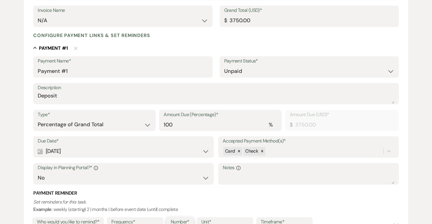
scroll to position [241, 0]
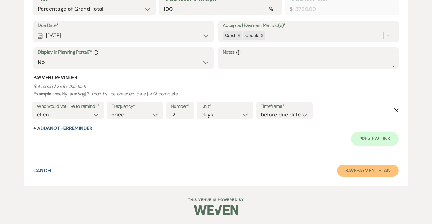
click at [353, 171] on button "Save Payment Plan" at bounding box center [368, 171] width 62 height 12
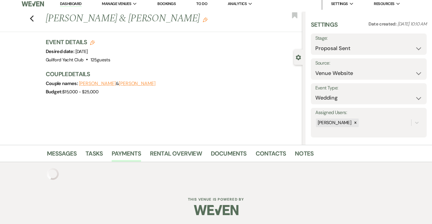
scroll to position [163, 0]
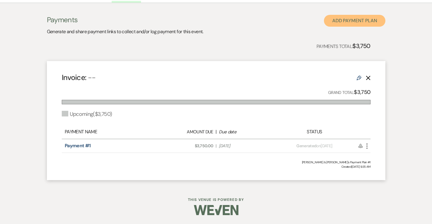
click at [356, 18] on button "Add Payment Plan" at bounding box center [354, 21] width 61 height 12
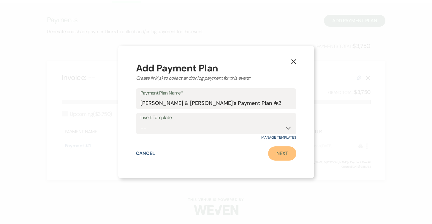
click at [283, 153] on link "Next" at bounding box center [282, 154] width 28 height 14
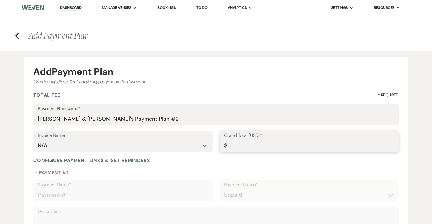
click at [233, 146] on input "Grand Total (USD)*" at bounding box center [309, 146] width 170 height 12
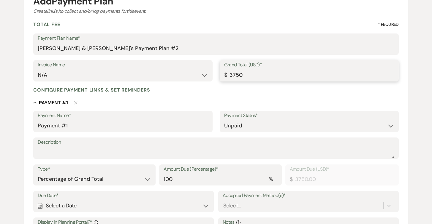
scroll to position [71, 0]
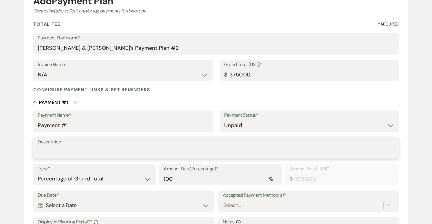
click at [222, 148] on textarea "Description" at bounding box center [216, 152] width 356 height 12
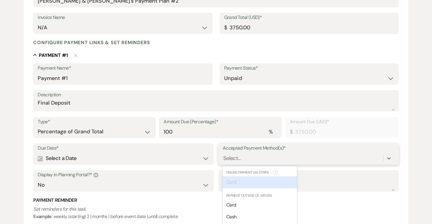
click at [238, 159] on div "option [object Object] focused disabled, 0 of 2. 6 results available. Use Up an…" at bounding box center [309, 158] width 172 height 11
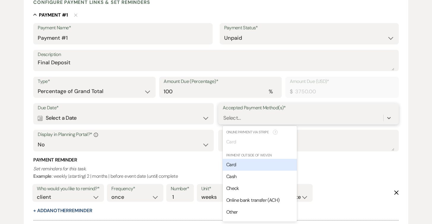
click at [236, 161] on div "Card" at bounding box center [260, 165] width 74 height 12
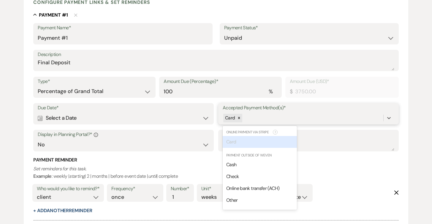
click at [252, 119] on div "Card" at bounding box center [303, 118] width 161 height 10
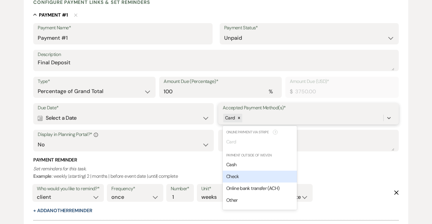
click at [242, 178] on div "Check" at bounding box center [260, 177] width 74 height 12
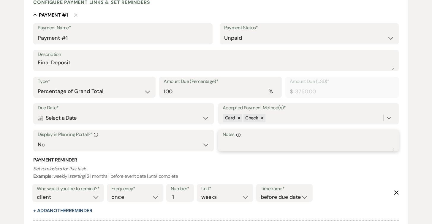
click at [238, 145] on textarea "Notes Info" at bounding box center [309, 145] width 172 height 12
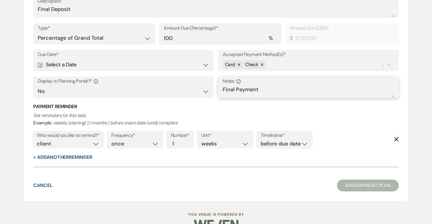
scroll to position [214, 0]
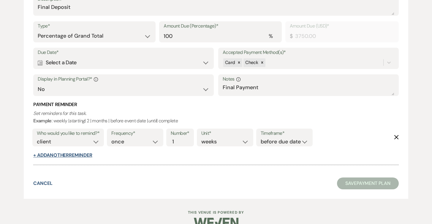
click at [82, 156] on button "+ Add Another Reminder" at bounding box center [62, 155] width 59 height 5
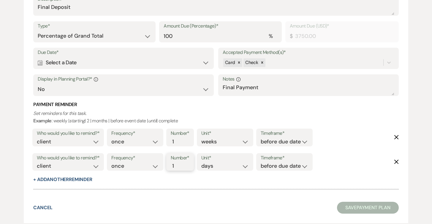
click at [176, 166] on input "1" at bounding box center [177, 166] width 12 height 8
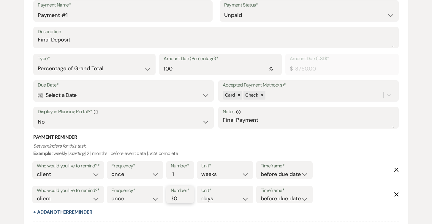
scroll to position [181, 0]
click at [41, 97] on icon "Calendar" at bounding box center [40, 95] width 5 height 5
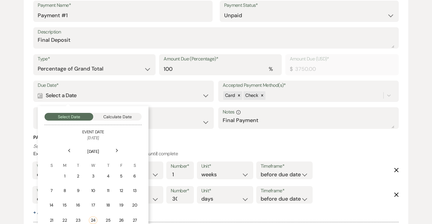
click at [116, 148] on div "Next" at bounding box center [116, 150] width 9 height 9
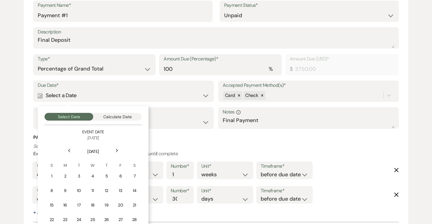
click at [116, 148] on div "Next" at bounding box center [116, 150] width 9 height 9
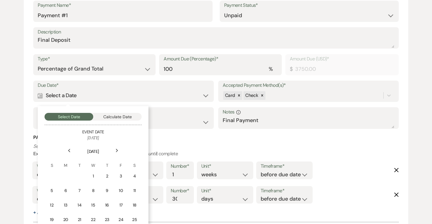
click at [116, 148] on div "Next" at bounding box center [116, 150] width 9 height 9
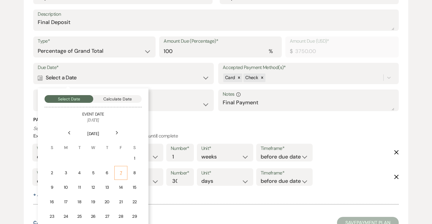
scroll to position [199, 0]
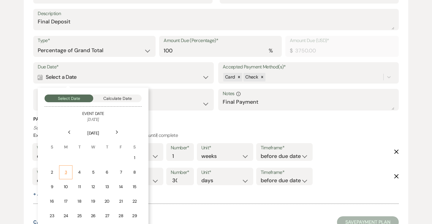
click at [66, 174] on div "3" at bounding box center [65, 172] width 5 height 6
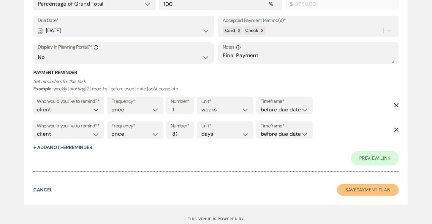
click at [354, 193] on button "Save Payment Plan" at bounding box center [368, 190] width 62 height 12
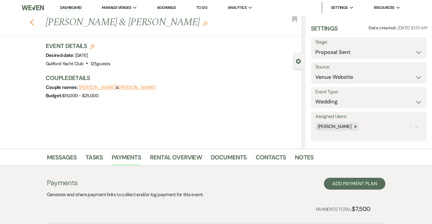
click at [31, 23] on use "button" at bounding box center [32, 22] width 4 height 7
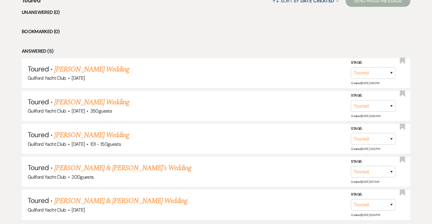
scroll to position [262, 0]
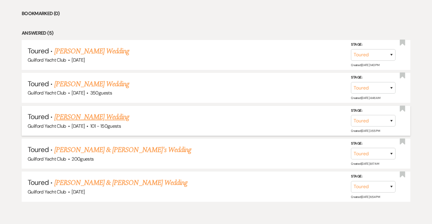
click at [100, 118] on link "Micaela Grogan's Wedding" at bounding box center [91, 117] width 75 height 11
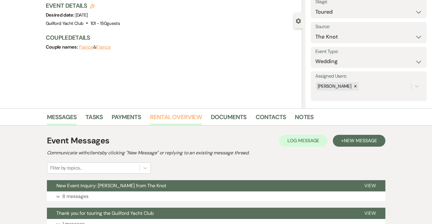
scroll to position [120, 0]
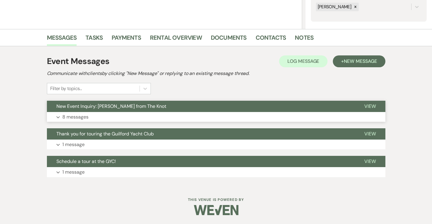
click at [370, 108] on span "View" at bounding box center [370, 106] width 12 height 6
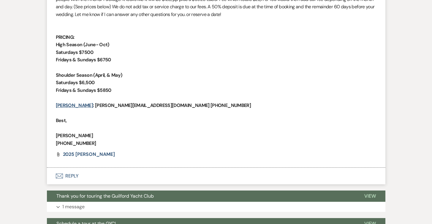
scroll to position [1258, 0]
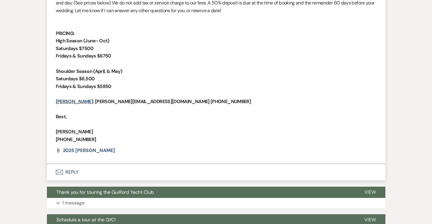
click at [71, 178] on button "Envelope Reply" at bounding box center [216, 172] width 338 height 17
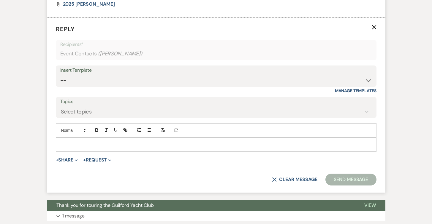
scroll to position [1406, 0]
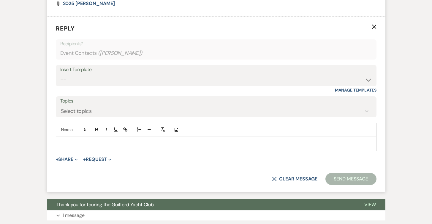
click at [81, 148] on div at bounding box center [216, 144] width 320 height 14
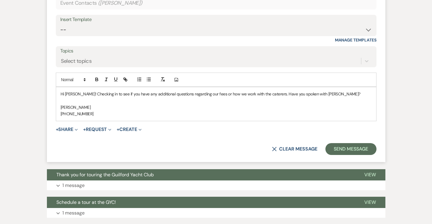
scroll to position [1504, 0]
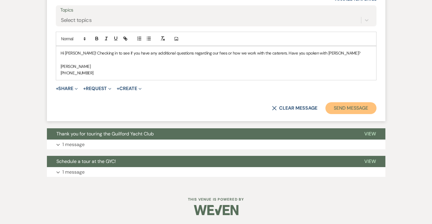
click at [333, 104] on button "Send Message" at bounding box center [350, 108] width 51 height 12
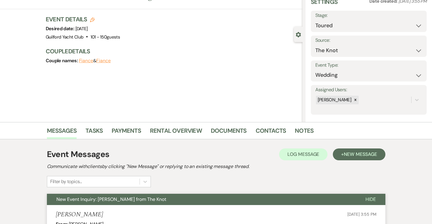
scroll to position [0, 0]
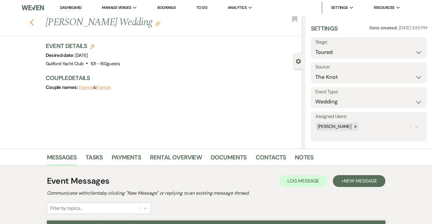
click at [32, 20] on use "button" at bounding box center [32, 22] width 4 height 7
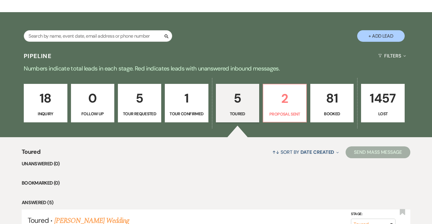
scroll to position [68, 0]
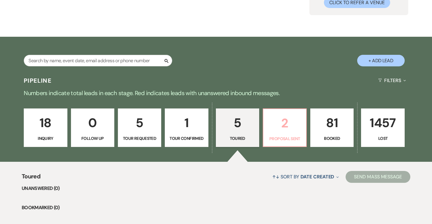
click at [290, 124] on p "2" at bounding box center [285, 123] width 36 height 20
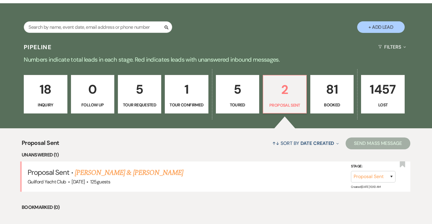
scroll to position [160, 0]
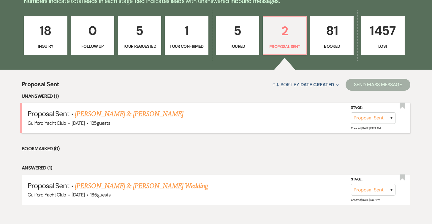
click at [129, 114] on link "Sam & Erica Bocanegra" at bounding box center [129, 114] width 108 height 11
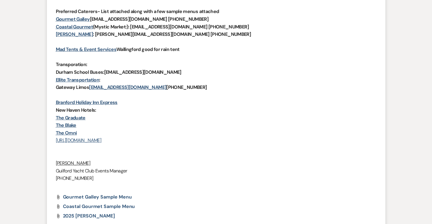
scroll to position [194, 0]
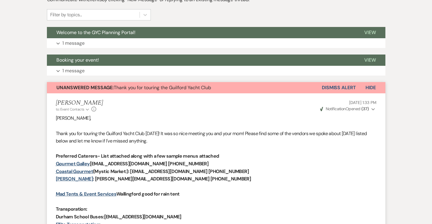
click at [335, 88] on button "Dismiss Alert" at bounding box center [339, 87] width 34 height 11
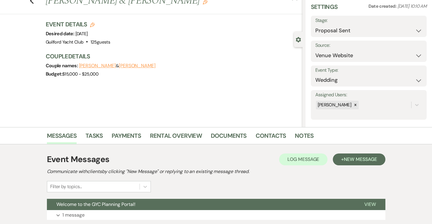
scroll to position [0, 0]
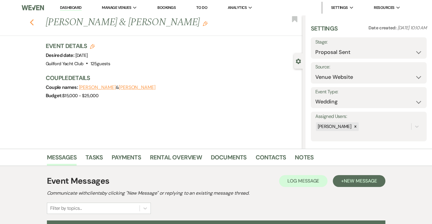
click at [32, 21] on use "button" at bounding box center [32, 22] width 4 height 7
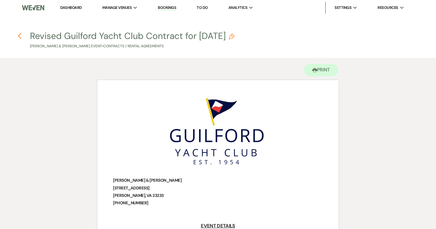
click at [18, 36] on icon "Previous" at bounding box center [20, 35] width 4 height 7
click at [66, 7] on link "Dashboard" at bounding box center [70, 7] width 21 height 5
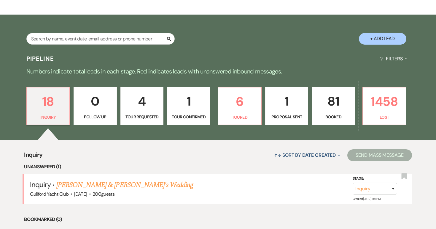
scroll to position [112, 0]
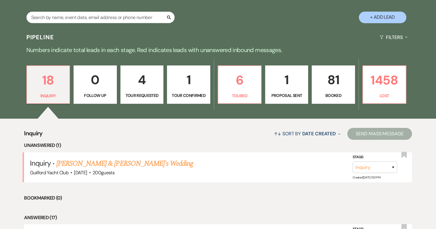
click at [329, 87] on p "81" at bounding box center [334, 80] width 36 height 20
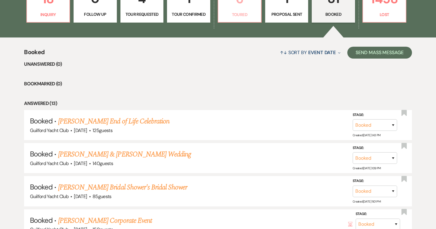
scroll to position [211, 0]
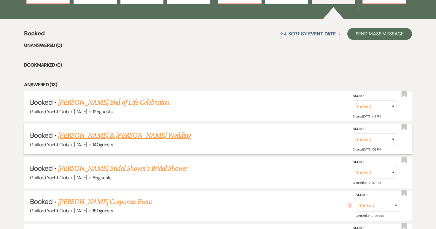
click at [114, 136] on link "[PERSON_NAME] & [PERSON_NAME] Wedding" at bounding box center [124, 135] width 133 height 11
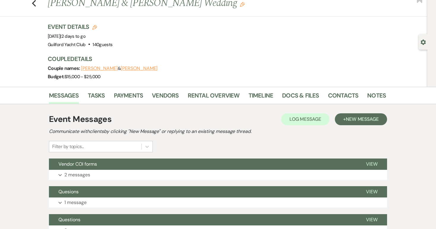
scroll to position [64, 0]
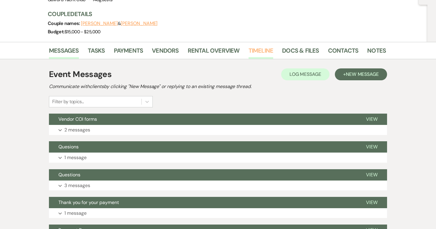
click at [256, 50] on link "Timeline" at bounding box center [261, 52] width 25 height 13
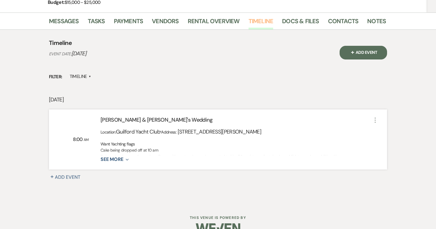
scroll to position [104, 0]
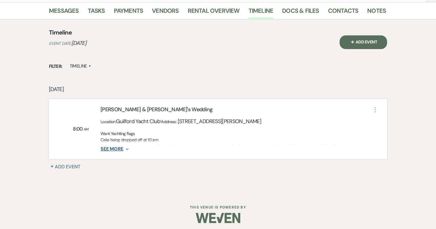
click at [125, 148] on icon "Expand" at bounding box center [125, 149] width 5 height 5
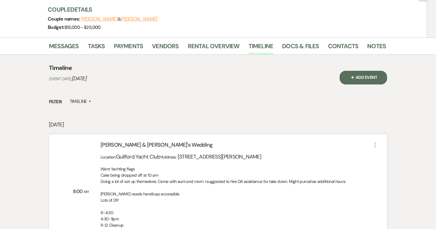
scroll to position [69, 0]
click at [291, 49] on link "Docs & Files" at bounding box center [300, 47] width 37 height 13
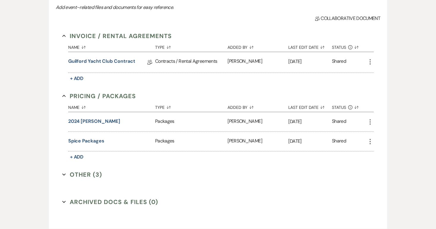
scroll to position [194, 0]
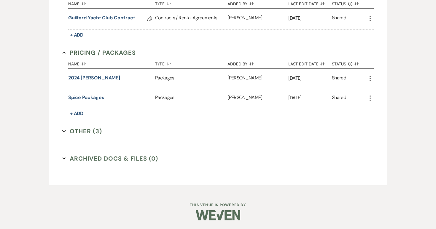
click at [88, 131] on button "Other (3) Expand" at bounding box center [82, 130] width 40 height 9
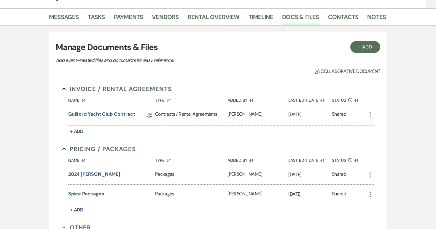
scroll to position [0, 0]
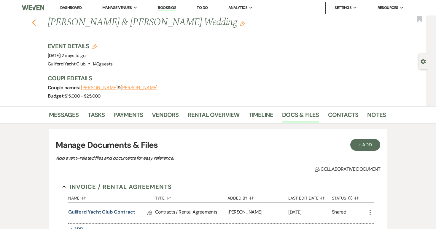
click at [33, 23] on use "button" at bounding box center [34, 22] width 4 height 7
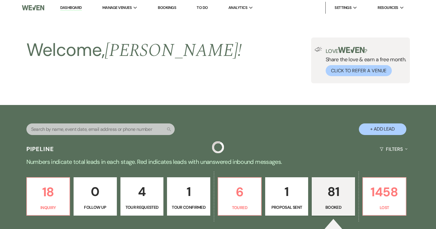
scroll to position [211, 0]
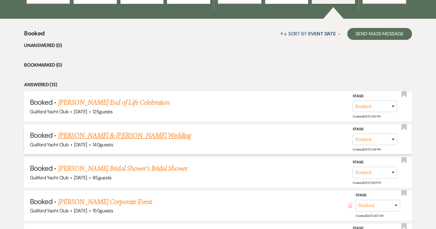
click at [112, 137] on link "Brian Gibbs & Jamie Little's Wedding" at bounding box center [124, 135] width 133 height 11
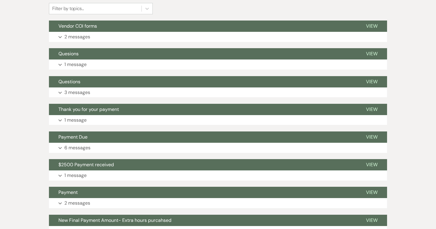
scroll to position [154, 0]
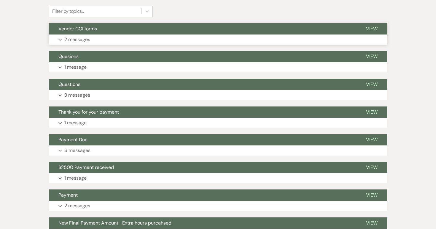
click at [374, 28] on span "View" at bounding box center [372, 29] width 12 height 6
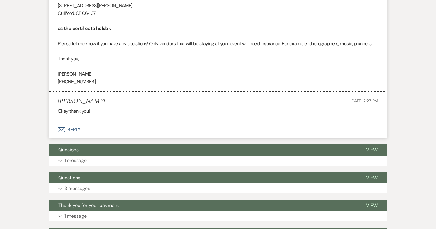
scroll to position [277, 0]
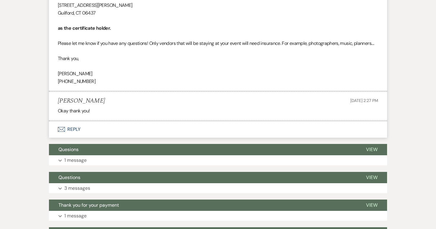
click at [75, 130] on button "Envelope Reply" at bounding box center [218, 129] width 338 height 17
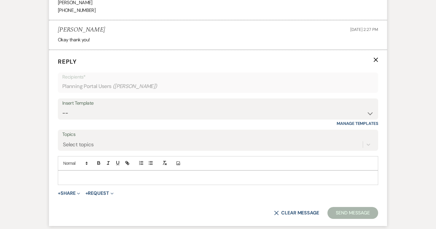
scroll to position [356, 0]
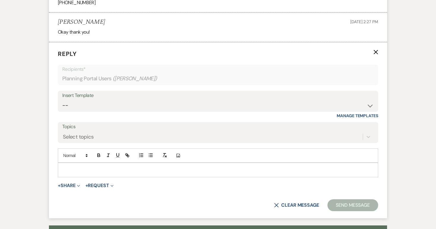
click at [83, 170] on p at bounding box center [218, 169] width 311 height 7
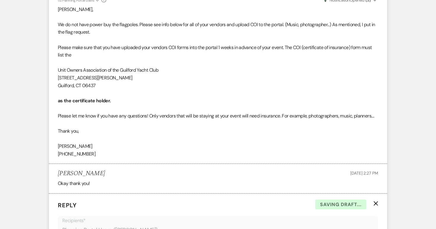
scroll to position [204, 0]
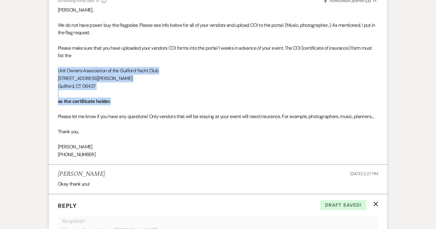
drag, startPoint x: 117, startPoint y: 102, endPoint x: 56, endPoint y: 74, distance: 67.2
click at [56, 74] on li "Alison Wehrle to: Planning Portal Users Expand Info Sep 19, 2025, 12:30 PM Weve…" at bounding box center [218, 74] width 338 height 179
copy div "Unit Owners Association of the Guilford Yacht Club 379 Whitfield St Guilford, C…"
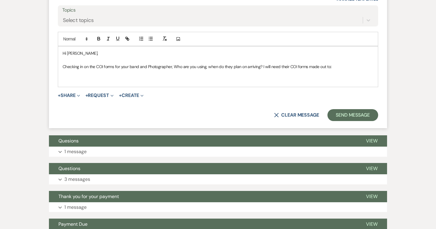
scroll to position [459, 0]
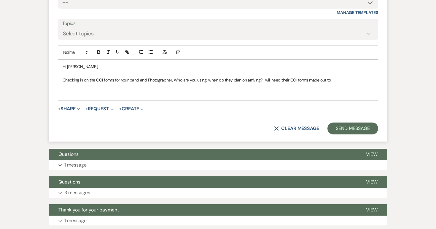
click at [340, 82] on p "Checking in on the COI forms for your band and Photographer, Who are you using,…" at bounding box center [218, 80] width 311 height 7
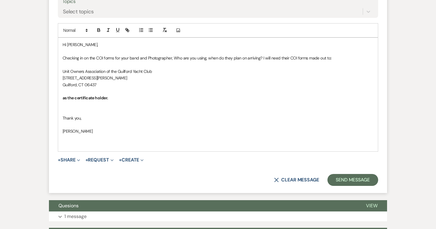
scroll to position [480, 0]
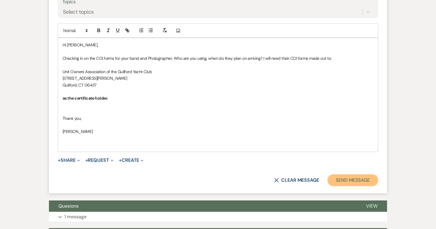
click at [353, 181] on button "Send Message" at bounding box center [353, 180] width 51 height 12
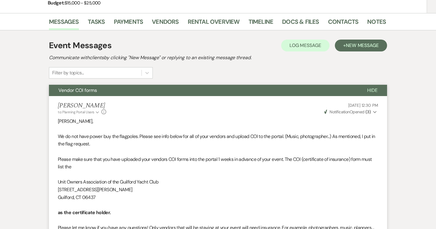
scroll to position [0, 0]
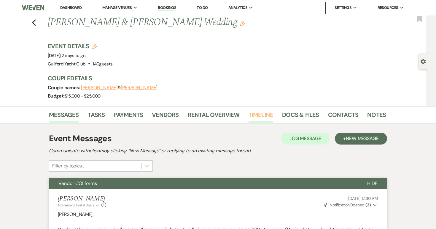
click at [259, 116] on link "Timeline" at bounding box center [261, 116] width 25 height 13
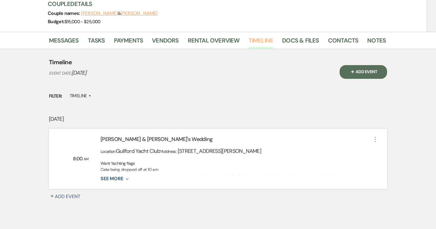
scroll to position [93, 0]
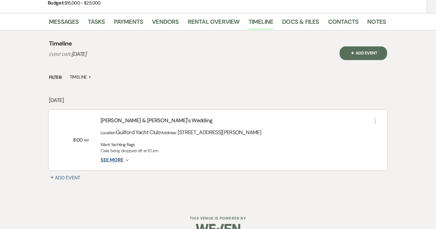
click at [126, 160] on icon "Expand" at bounding box center [125, 160] width 5 height 5
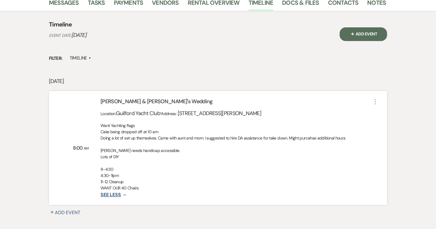
scroll to position [112, 0]
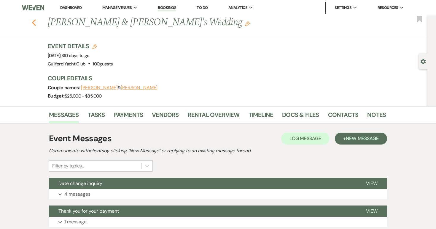
click at [34, 23] on icon "Previous" at bounding box center [34, 22] width 4 height 7
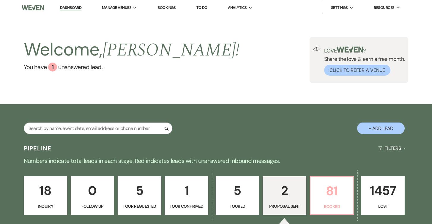
click at [331, 185] on p "81" at bounding box center [332, 191] width 36 height 20
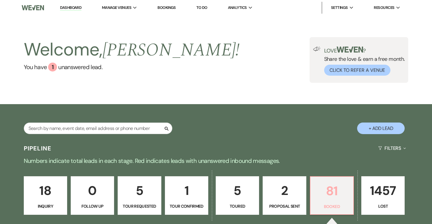
click at [321, 194] on p "81" at bounding box center [332, 191] width 36 height 20
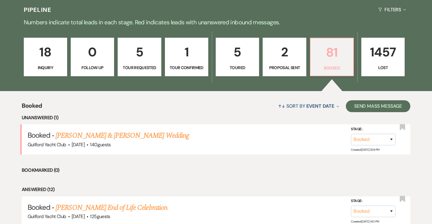
scroll to position [154, 0]
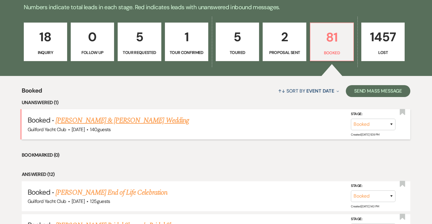
click at [136, 121] on link "Brian Gibbs & Jamie Little's Wedding" at bounding box center [122, 120] width 133 height 11
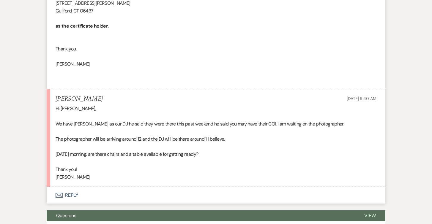
scroll to position [458, 0]
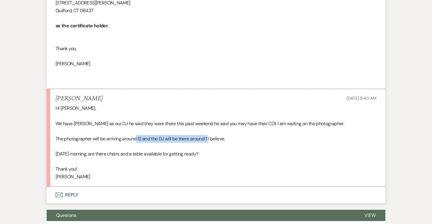
drag, startPoint x: 209, startPoint y: 139, endPoint x: 136, endPoint y: 139, distance: 72.4
click at [136, 139] on p "The photographer will be arriving around 12 and the DJ will be there around 1 I…" at bounding box center [216, 139] width 321 height 8
copy p "12 and the DJ will be there around 1"
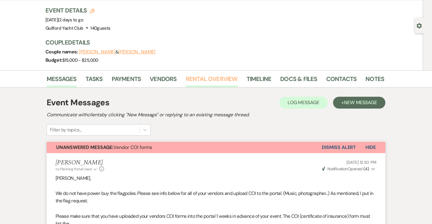
scroll to position [34, 0]
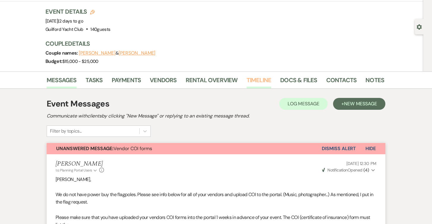
click at [259, 83] on link "Timeline" at bounding box center [258, 81] width 25 height 13
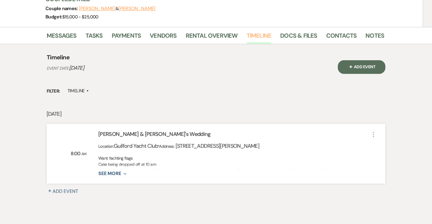
scroll to position [79, 0]
click at [374, 134] on icon "More" at bounding box center [373, 134] width 7 height 7
click at [124, 177] on div "Want Yachting flags Cake being dropped off at 10 am Doing a lot of set up thems…" at bounding box center [233, 167] width 271 height 22
click at [122, 173] on icon "Expand" at bounding box center [123, 174] width 5 height 5
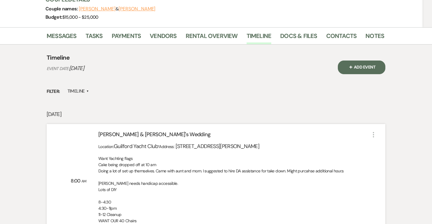
click at [372, 135] on use "button" at bounding box center [372, 134] width 1 height 5
click at [380, 145] on icon "Pencil" at bounding box center [381, 146] width 4 height 4
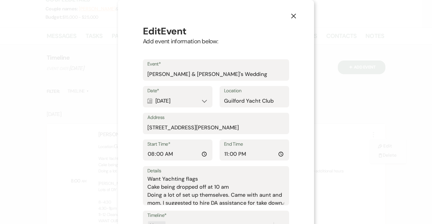
scroll to position [74, 0]
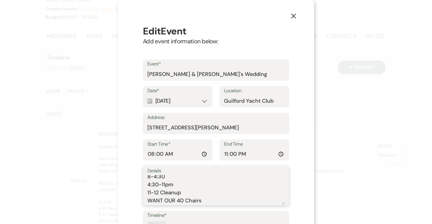
click at [214, 200] on textarea "Want Yachting flags Cake being dropped off at 10 am Doing a lot of set up thems…" at bounding box center [215, 190] width 137 height 30
paste textarea "12 and the DJ will be there around 1"
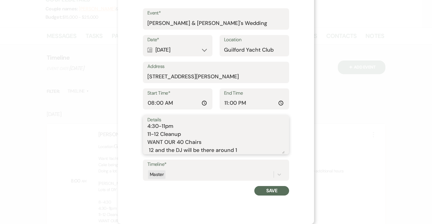
type textarea "Want Yachting flags Cake being dropped off at 10 am Doing a lot of set up thems…"
click at [261, 192] on button "Save" at bounding box center [271, 190] width 35 height 9
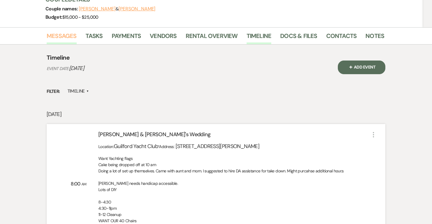
click at [53, 35] on link "Messages" at bounding box center [62, 37] width 30 height 13
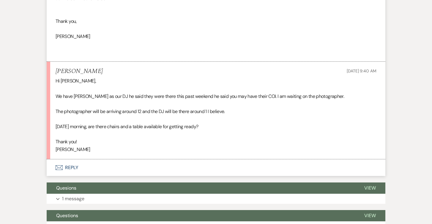
scroll to position [485, 0]
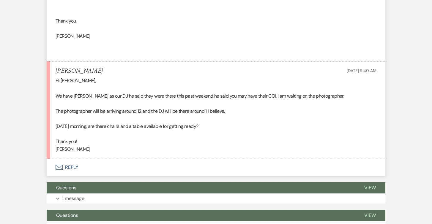
click at [73, 167] on button "Envelope Reply" at bounding box center [216, 167] width 338 height 17
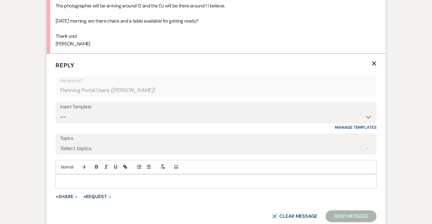
scroll to position [594, 0]
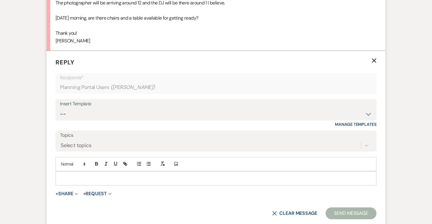
click at [70, 179] on p at bounding box center [215, 178] width 311 height 7
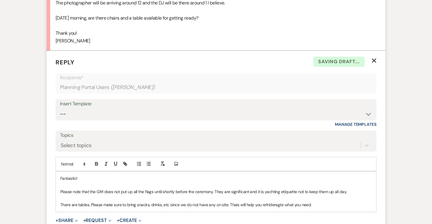
click at [90, 204] on p "There are tables. Please make sure to bring snacks, drinks, etc since we do not…" at bounding box center [215, 205] width 311 height 7
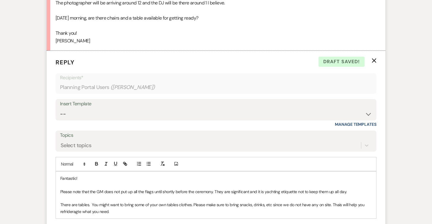
click at [88, 206] on p "There are tables. You might want to bring some of your own tables clothes. Plea…" at bounding box center [215, 208] width 311 height 13
click at [114, 213] on p "There are tables and chairs upstairs. You might want to bring some of your own …" at bounding box center [215, 208] width 311 height 13
click at [147, 211] on p "There are tables and chairs upstairs. You might want to bring some of your own …" at bounding box center [215, 208] width 311 height 13
click at [227, 205] on p "There are tables and chairs upstairs. You might want to bring some of your own …" at bounding box center [215, 208] width 311 height 13
click at [225, 214] on p "There are tables and chairs upstairs. You might want to bring some of your own …" at bounding box center [215, 208] width 311 height 13
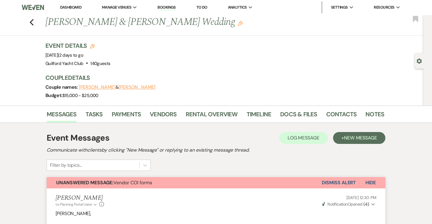
scroll to position [0, 0]
click at [256, 116] on link "Timeline" at bounding box center [258, 116] width 25 height 13
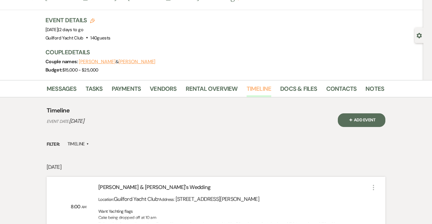
scroll to position [69, 0]
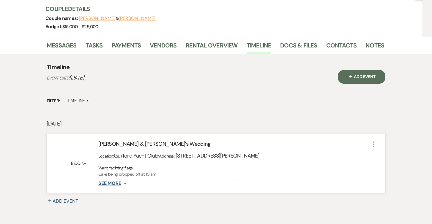
click at [123, 183] on icon "Expand" at bounding box center [123, 183] width 5 height 5
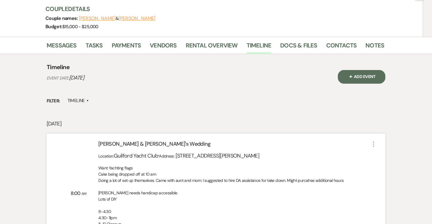
scroll to position [93, 0]
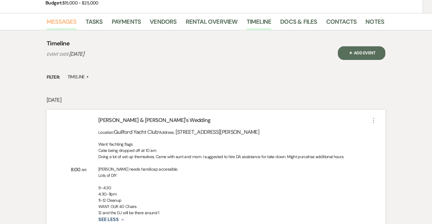
click at [63, 22] on link "Messages" at bounding box center [62, 23] width 30 height 13
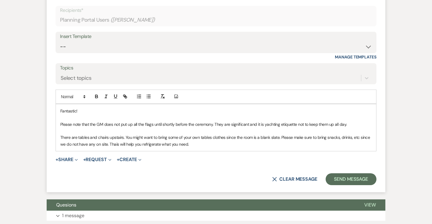
scroll to position [660, 0]
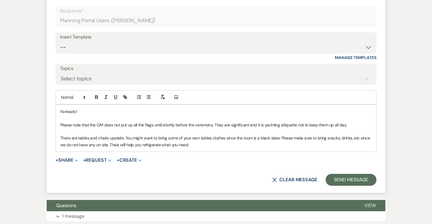
click at [204, 149] on div "Fantastic! Please note that the GM does not put up all the flags until shortly …" at bounding box center [216, 128] width 320 height 47
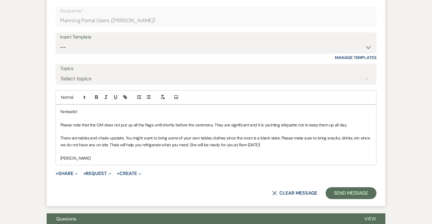
click at [274, 147] on p "There are tables and chairs upstairs. You might want to bring some of your own …" at bounding box center [215, 141] width 311 height 13
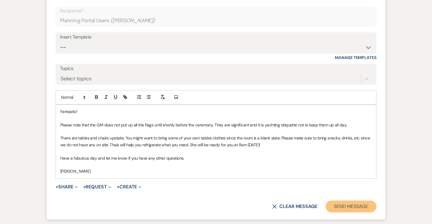
click at [365, 204] on button "Send Message" at bounding box center [350, 207] width 51 height 12
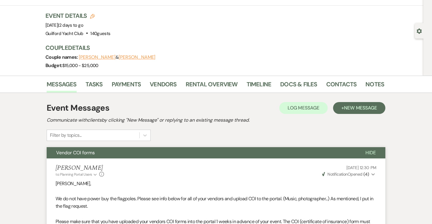
scroll to position [0, 0]
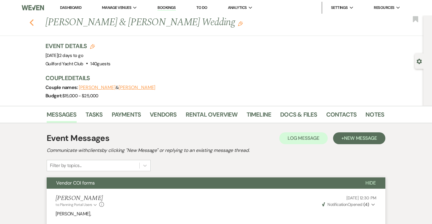
click at [30, 20] on icon "Previous" at bounding box center [31, 22] width 4 height 7
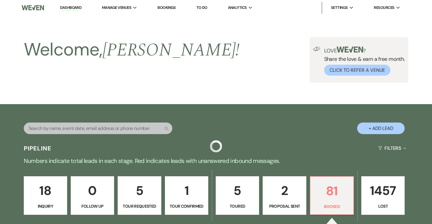
scroll to position [154, 0]
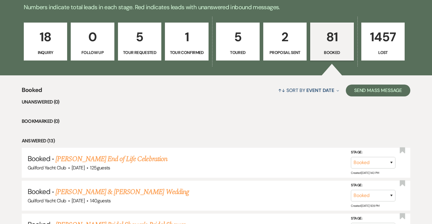
click at [296, 45] on p "2" at bounding box center [285, 37] width 36 height 20
select select "6"
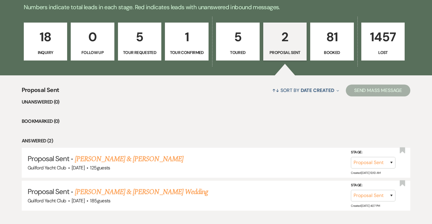
scroll to position [188, 0]
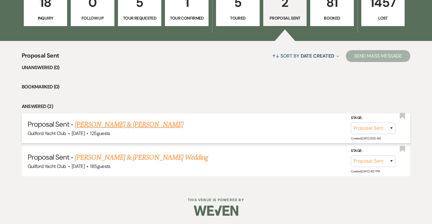
click at [129, 126] on link "Sam & Erica Bocanegra" at bounding box center [129, 124] width 108 height 11
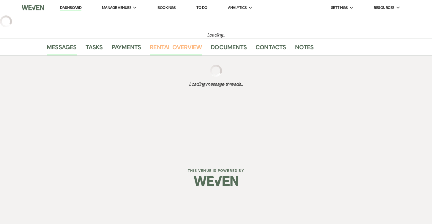
select select "6"
select select "5"
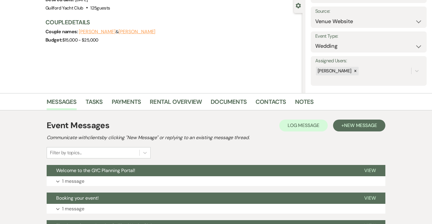
scroll to position [148, 0]
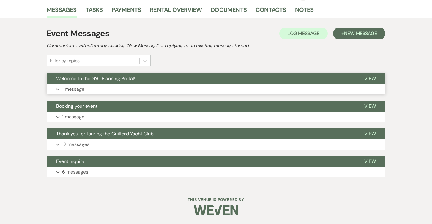
click at [372, 77] on span "View" at bounding box center [370, 78] width 12 height 6
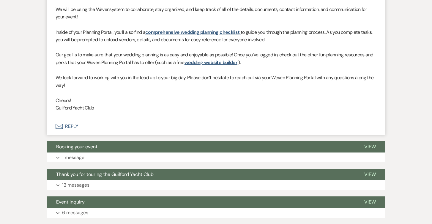
scroll to position [335, 0]
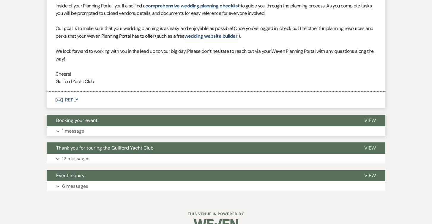
click at [369, 121] on span "View" at bounding box center [370, 120] width 12 height 6
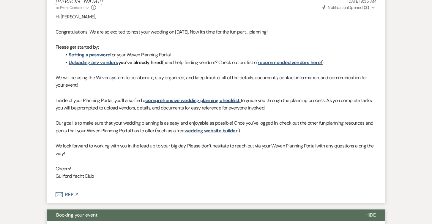
scroll to position [0, 0]
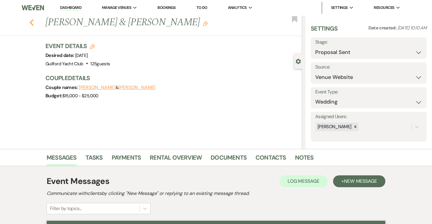
click at [30, 21] on icon "Previous" at bounding box center [31, 22] width 4 height 7
select select "6"
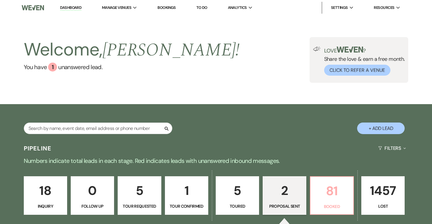
click at [325, 188] on p "81" at bounding box center [332, 191] width 36 height 20
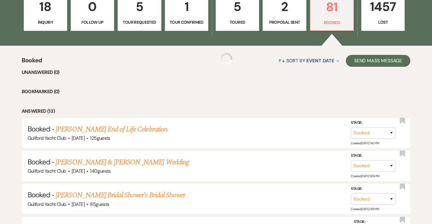
scroll to position [205, 0]
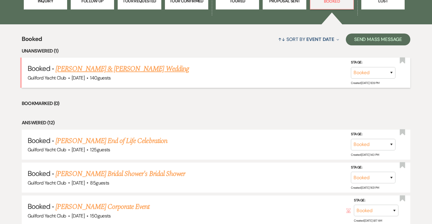
click at [125, 66] on link "Brian Gibbs & Jamie Little's Wedding" at bounding box center [122, 69] width 133 height 11
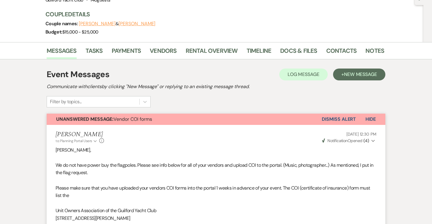
scroll to position [44, 0]
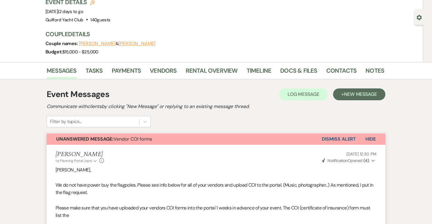
click at [334, 139] on button "Dismiss Alert" at bounding box center [338, 139] width 34 height 11
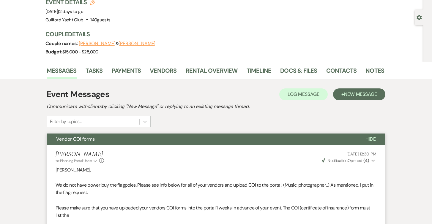
scroll to position [0, 0]
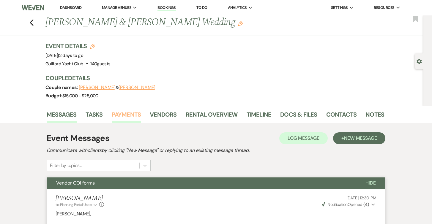
click at [124, 115] on link "Payments" at bounding box center [126, 116] width 29 height 13
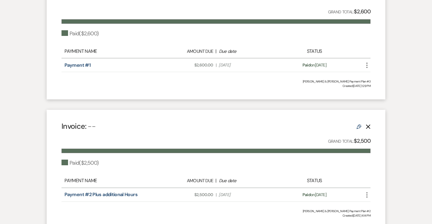
scroll to position [199, 0]
